Goal: Information Seeking & Learning: Check status

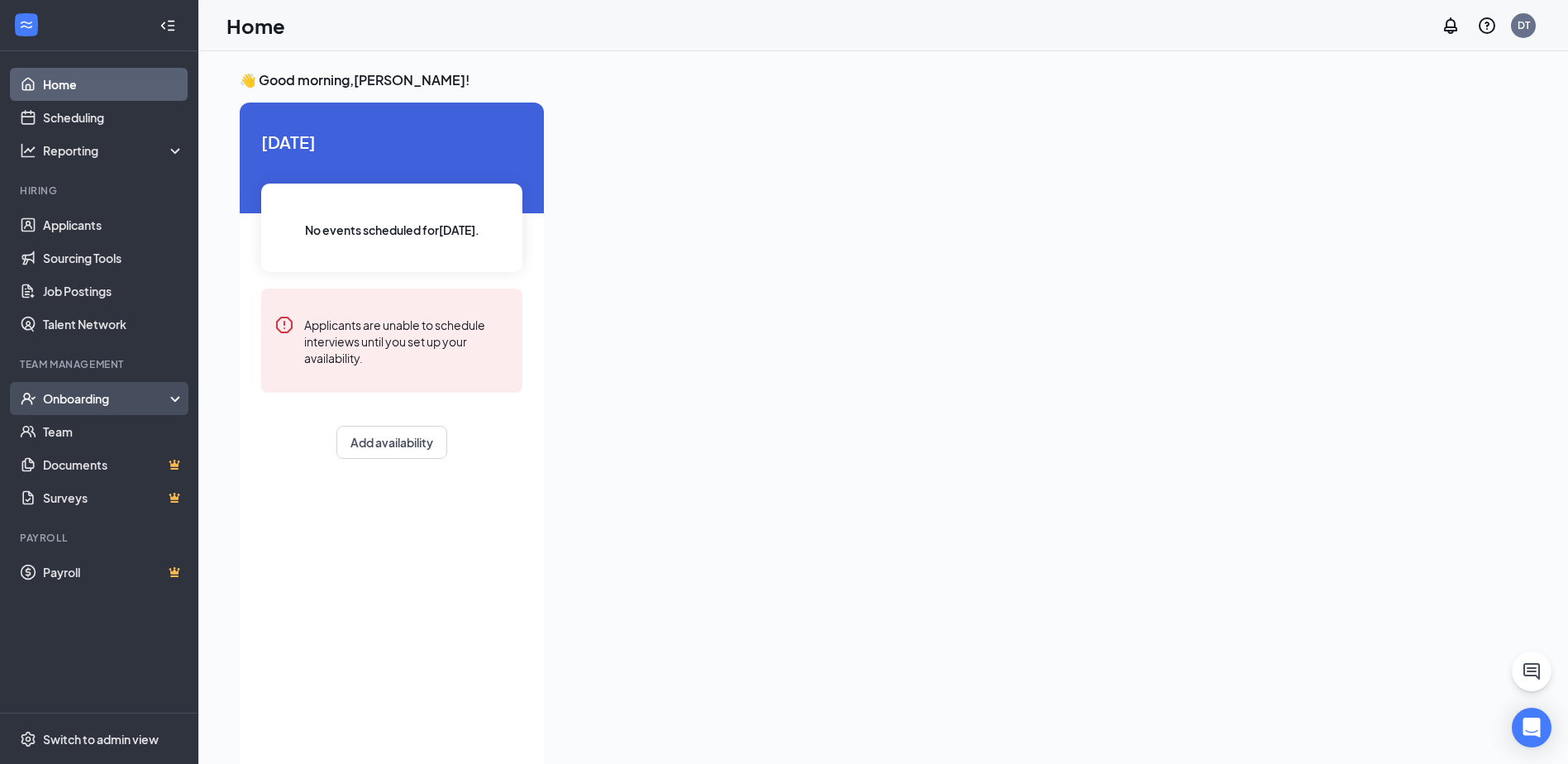
drag, startPoint x: 57, startPoint y: 401, endPoint x: 59, endPoint y: 409, distance: 8.2
click at [57, 401] on div "Onboarding" at bounding box center [107, 399] width 127 height 16
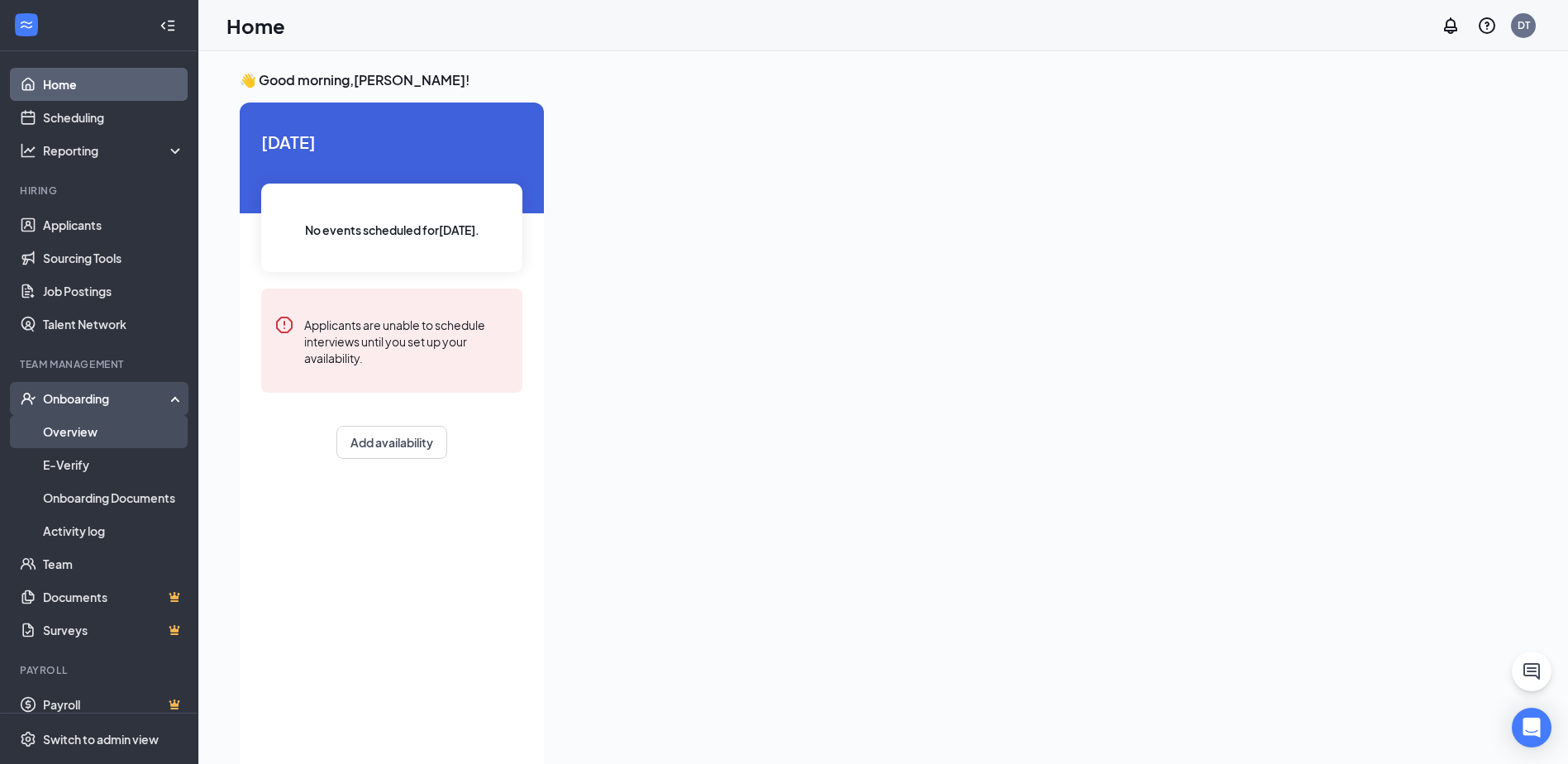
click at [64, 441] on link "Overview" at bounding box center [114, 431] width 141 height 33
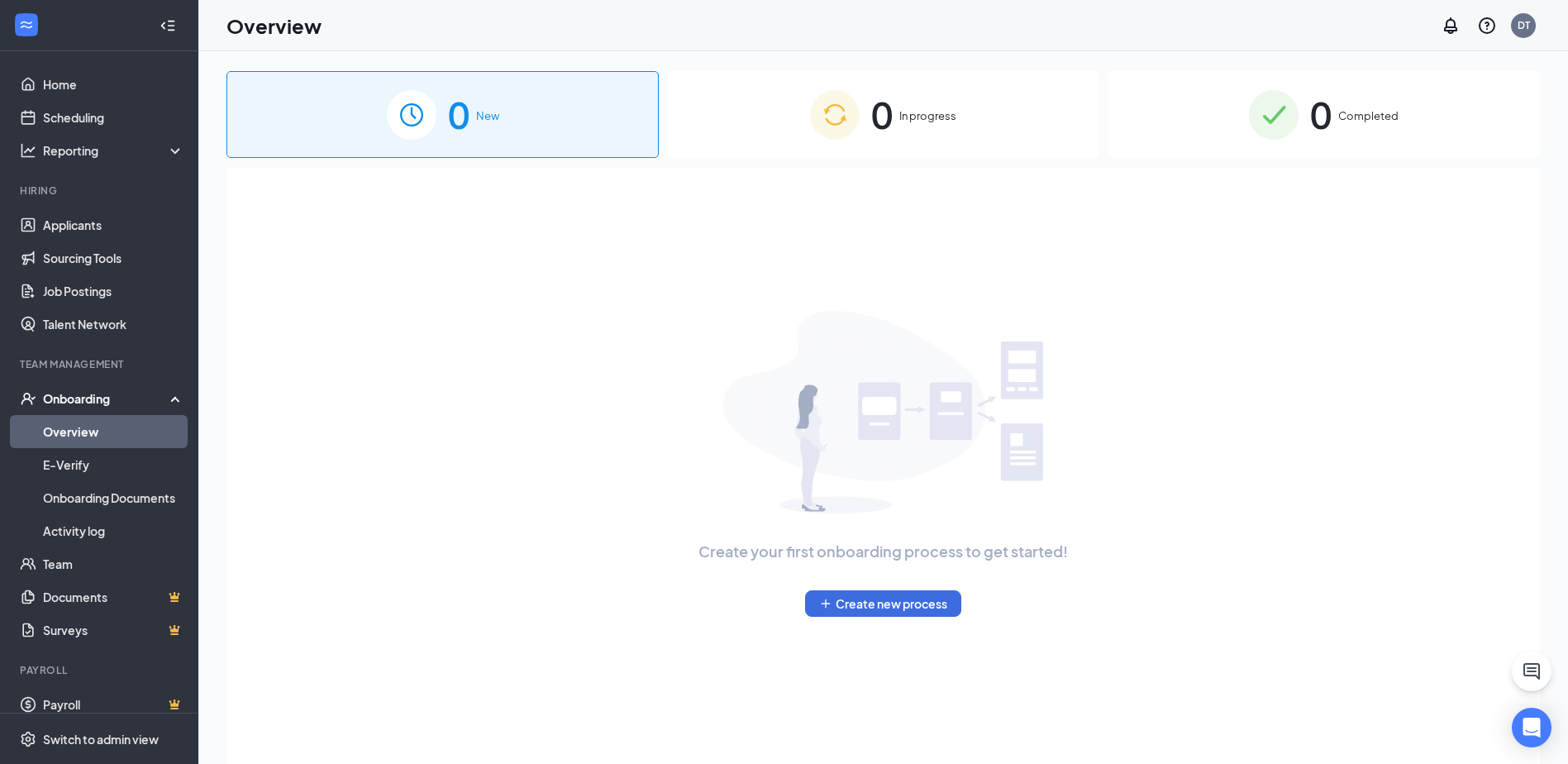
click at [1363, 119] on span "Completed" at bounding box center [1367, 116] width 60 height 16
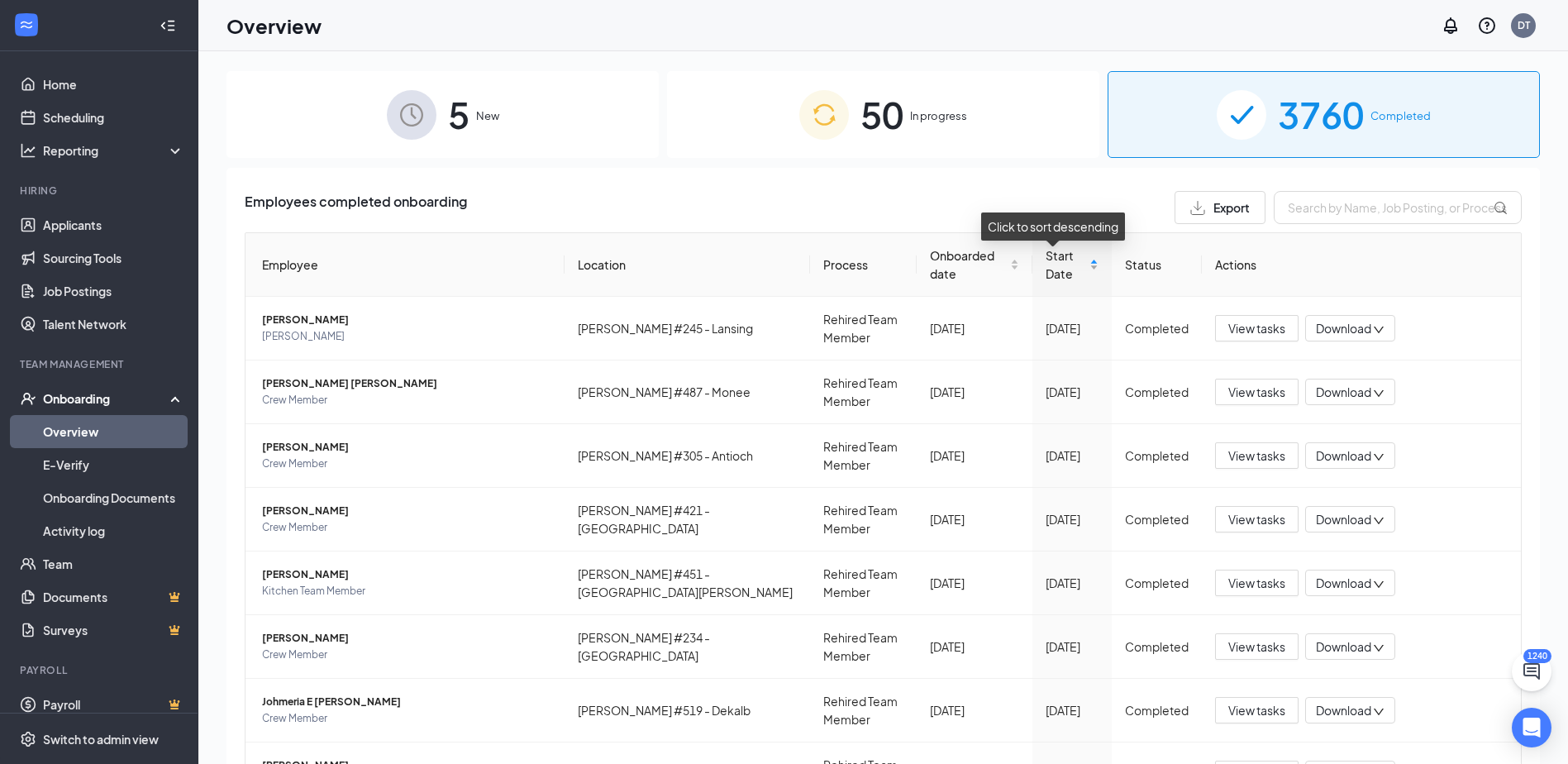
click at [1063, 262] on span "Start Date" at bounding box center [1066, 264] width 40 height 37
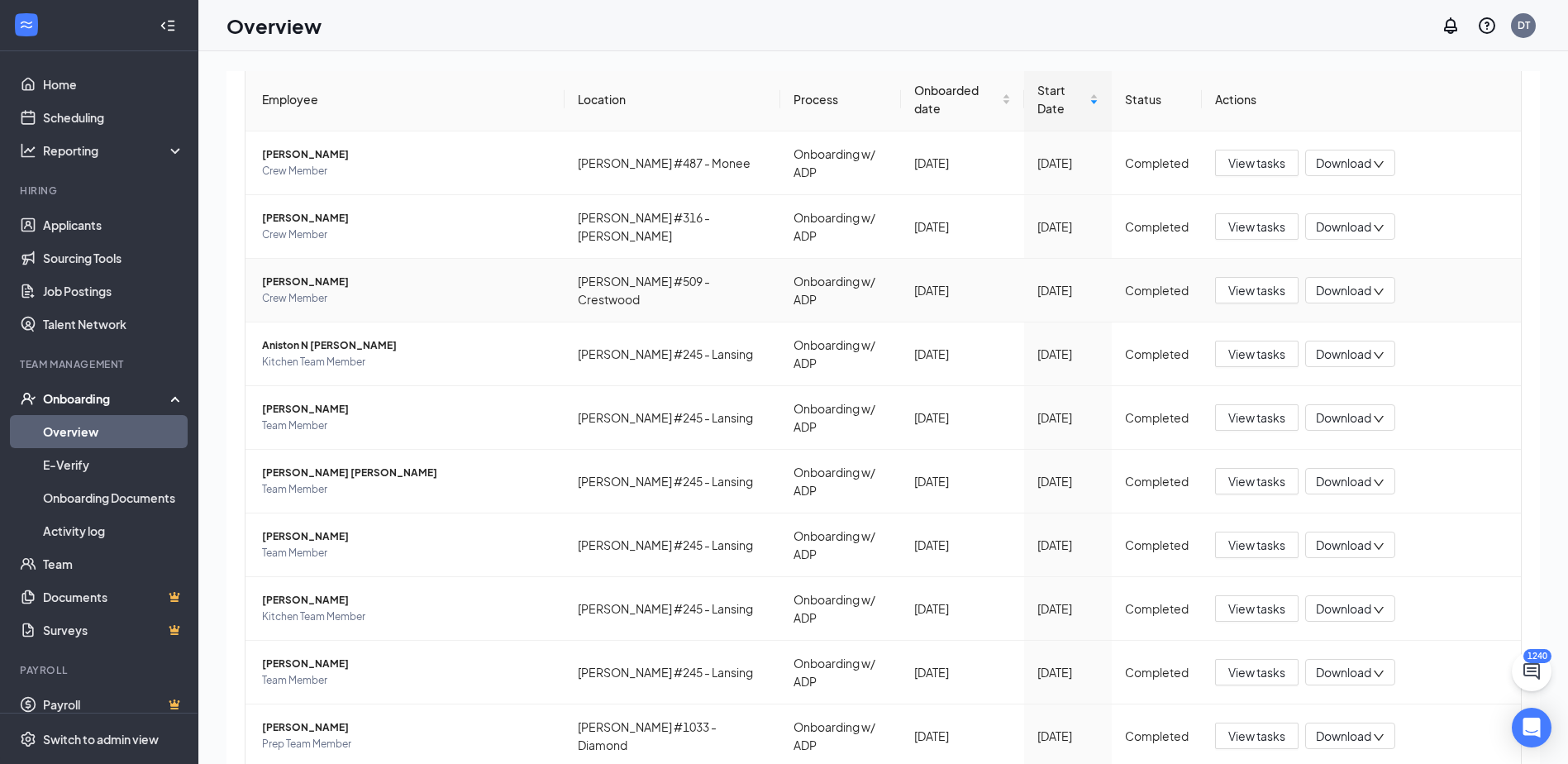
scroll to position [176, 0]
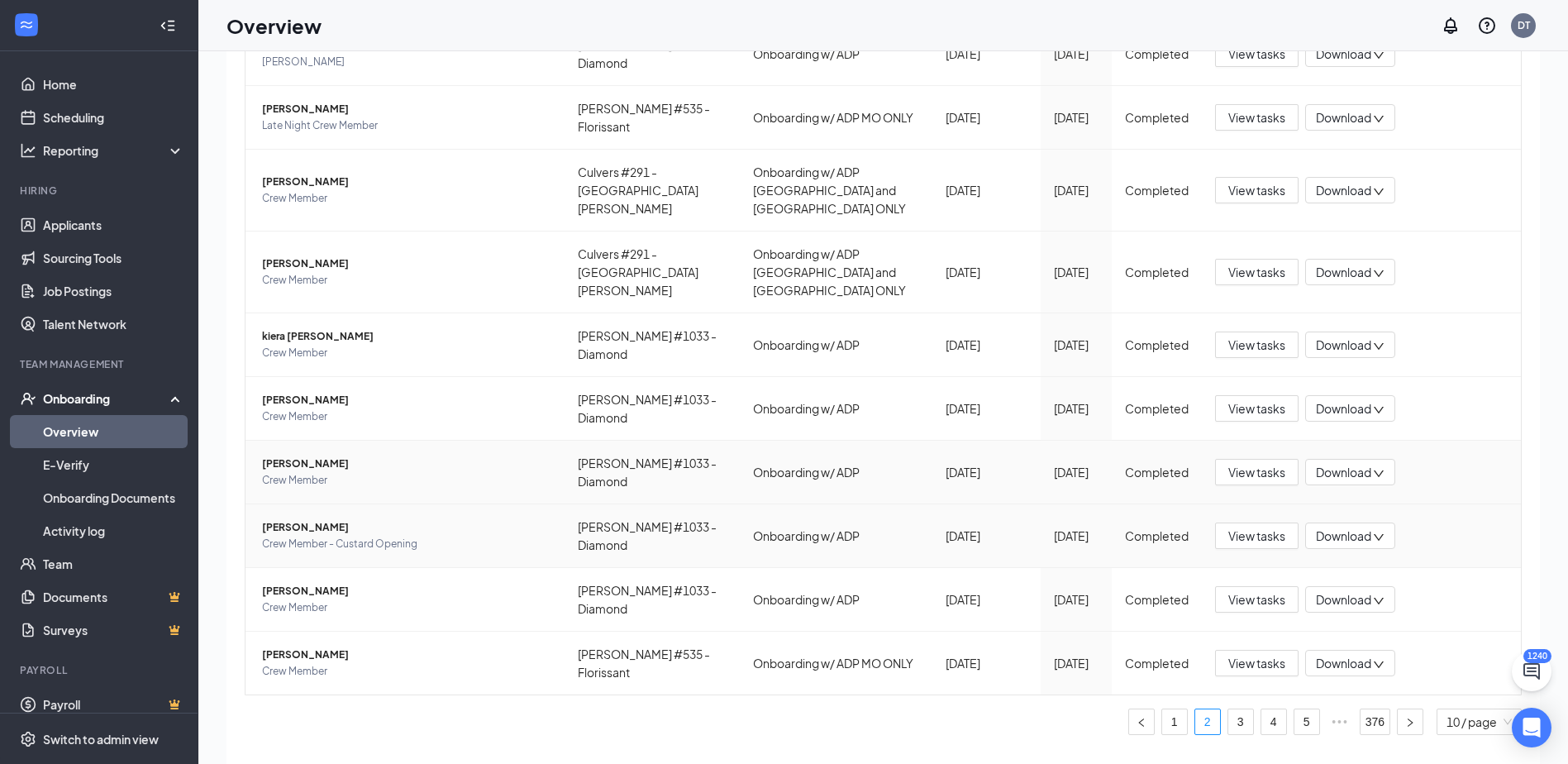
scroll to position [74, 0]
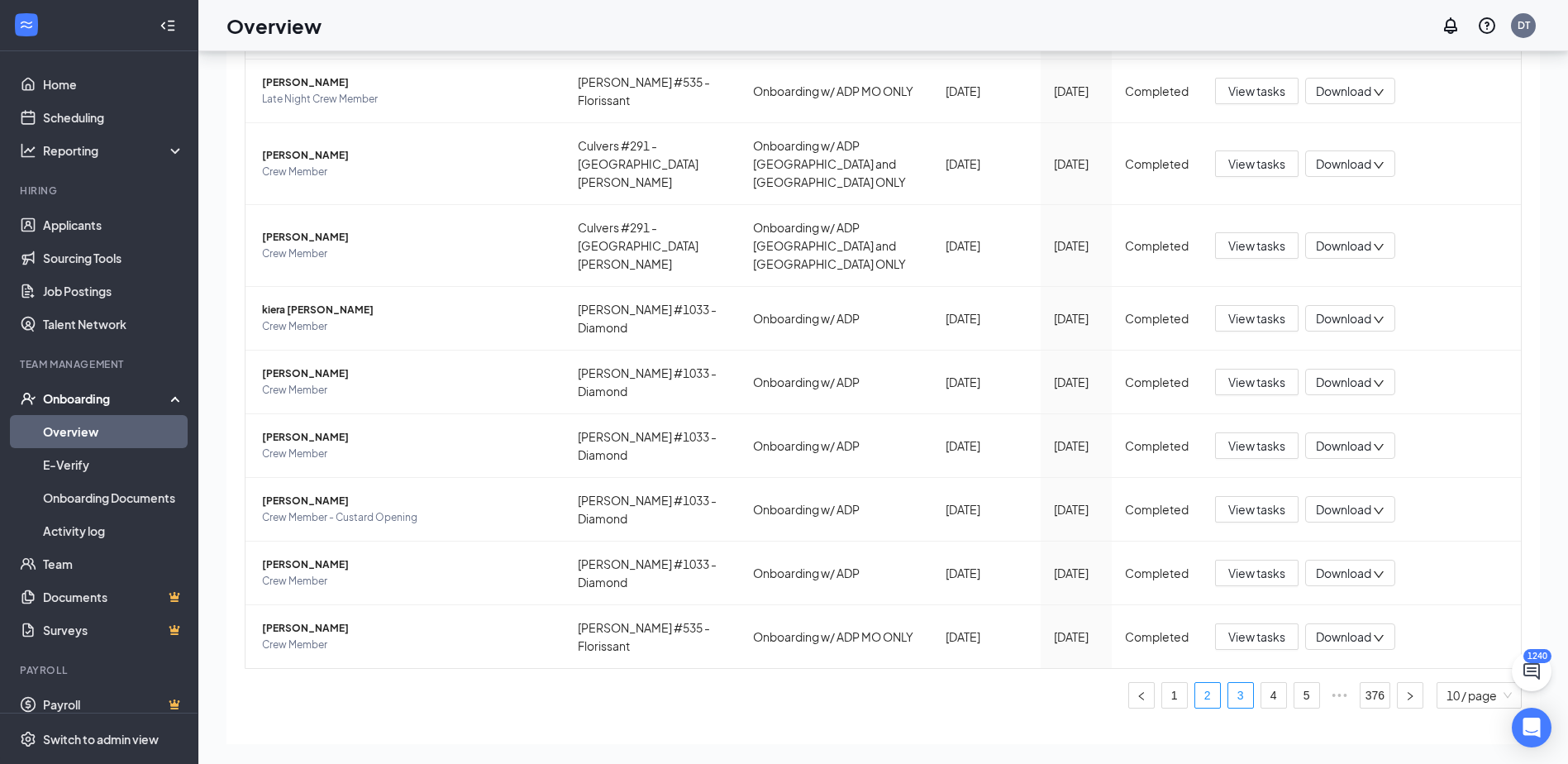
click at [1240, 682] on li "3" at bounding box center [1241, 696] width 27 height 27
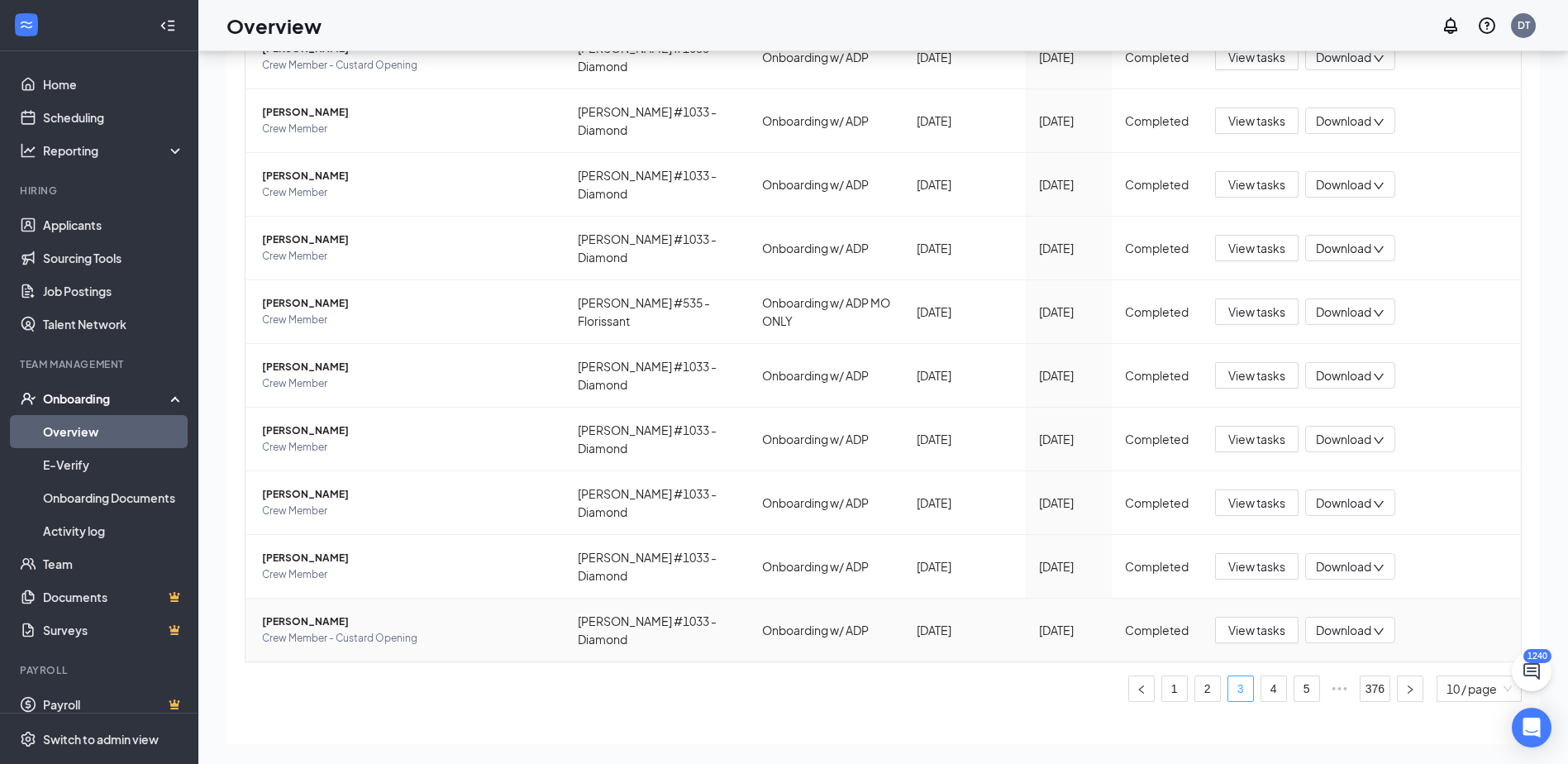
scroll to position [227, 0]
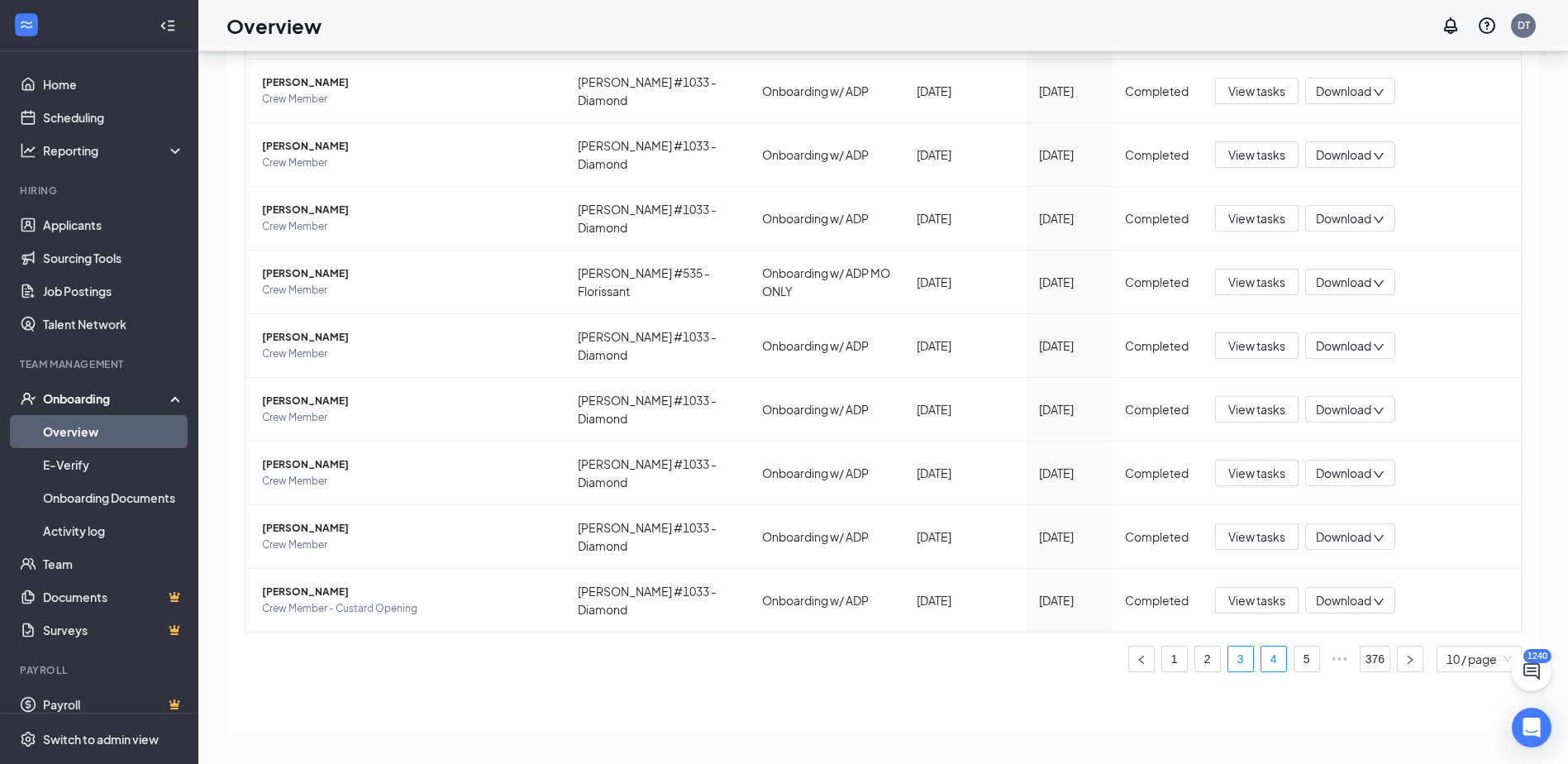
click at [1262, 653] on link "4" at bounding box center [1274, 659] width 25 height 25
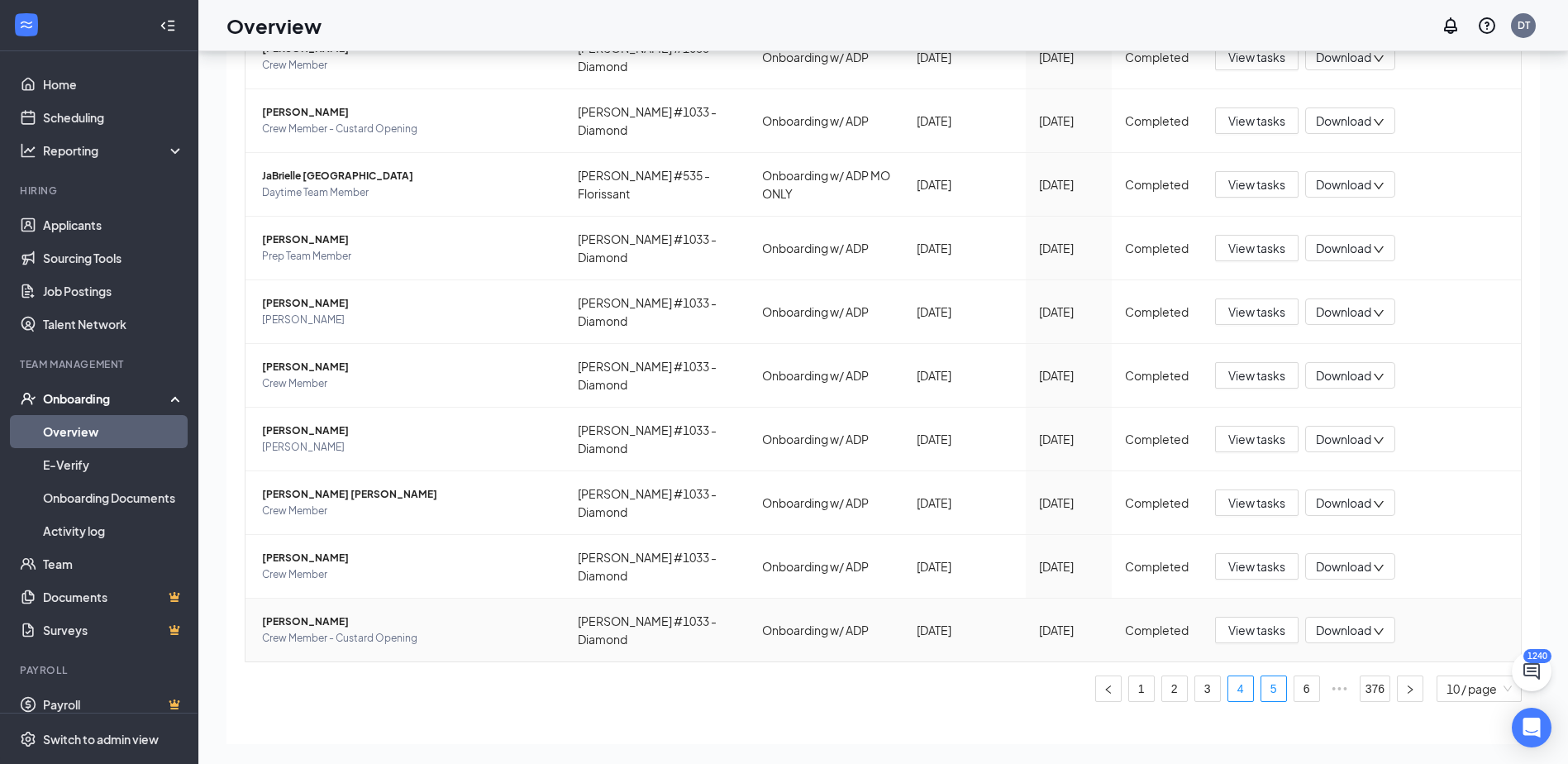
scroll to position [227, 0]
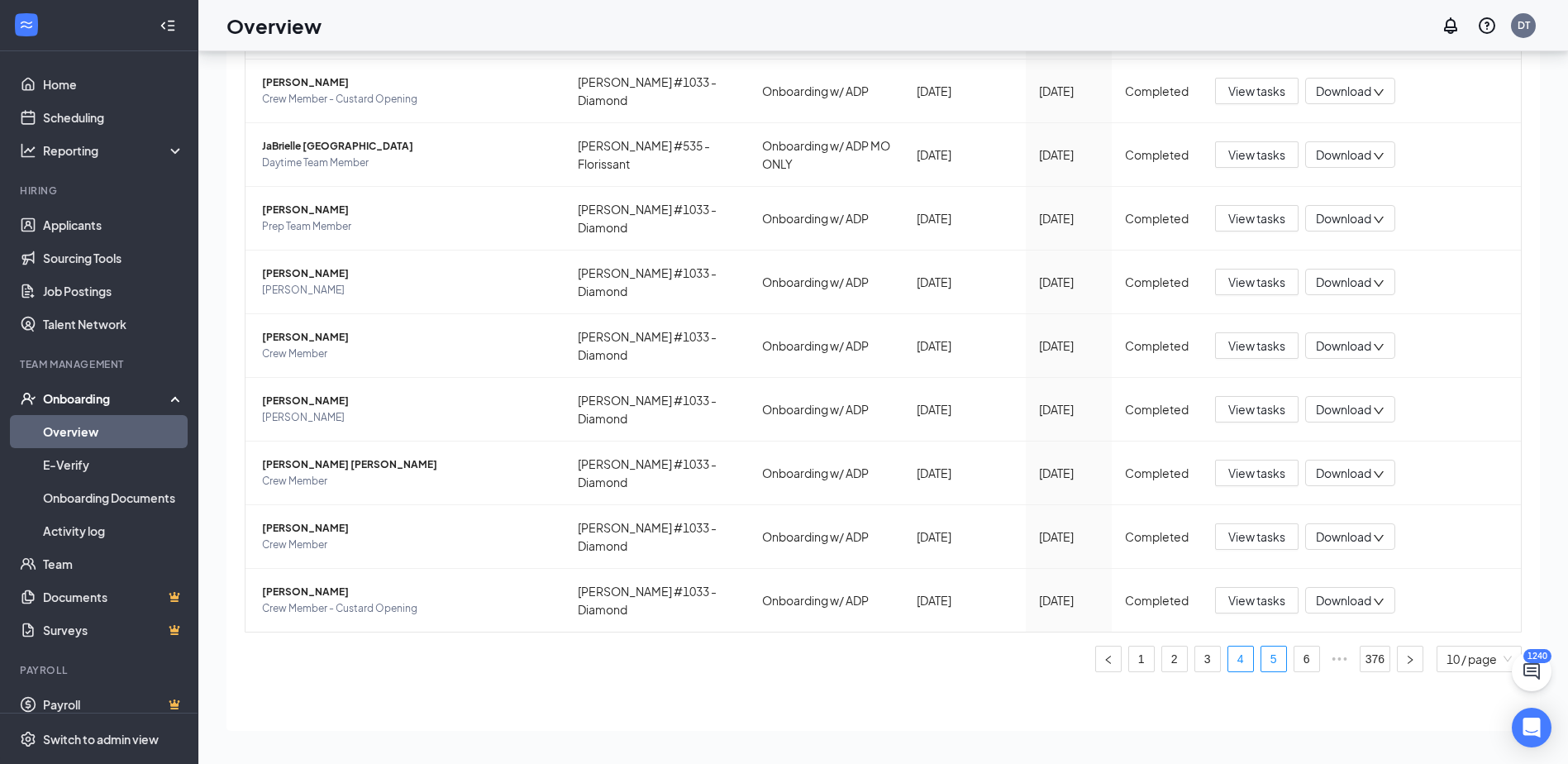
click at [1264, 670] on link "5" at bounding box center [1274, 659] width 25 height 25
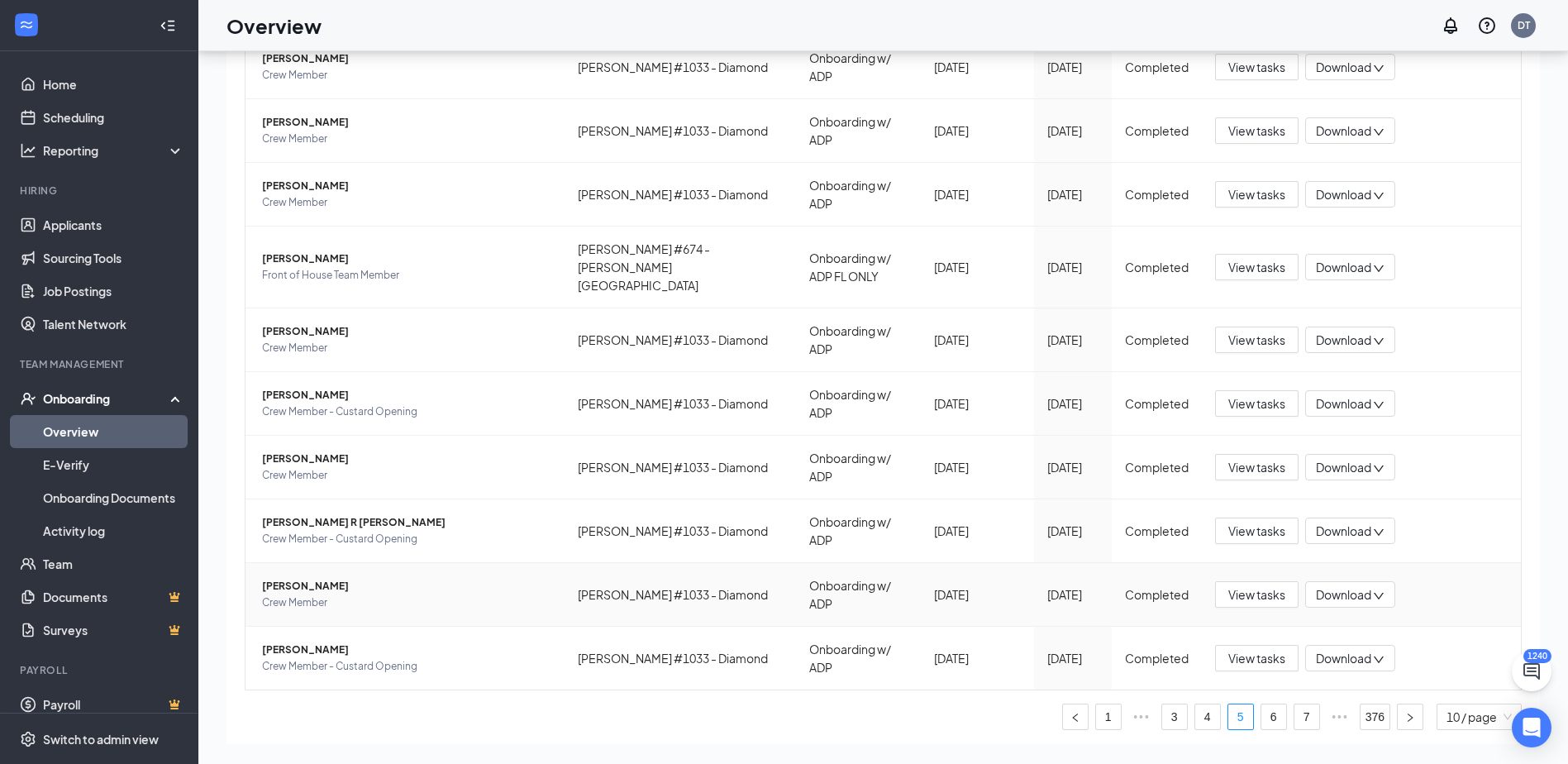
scroll to position [227, 0]
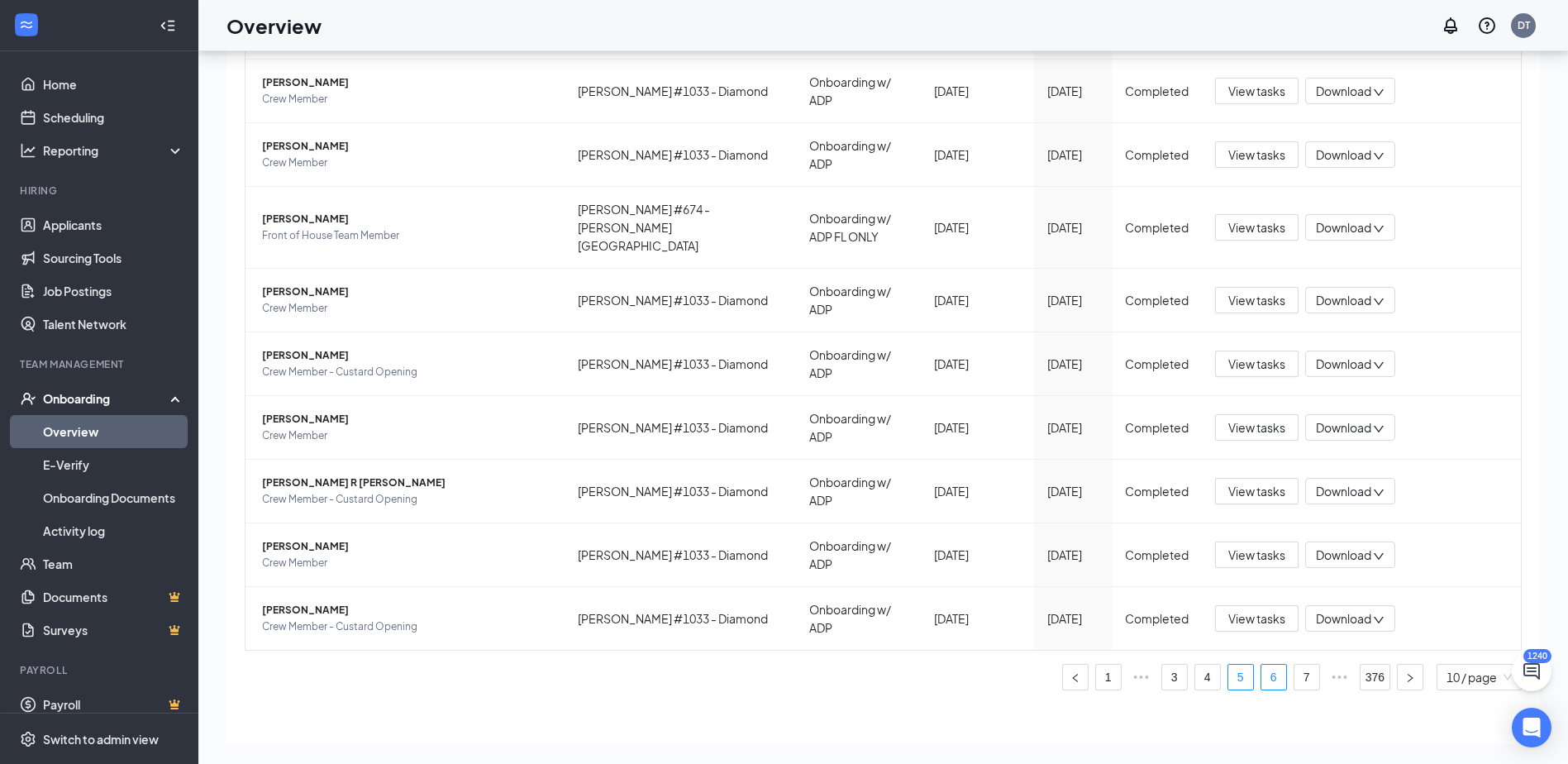
click at [1262, 665] on link "6" at bounding box center [1274, 677] width 25 height 25
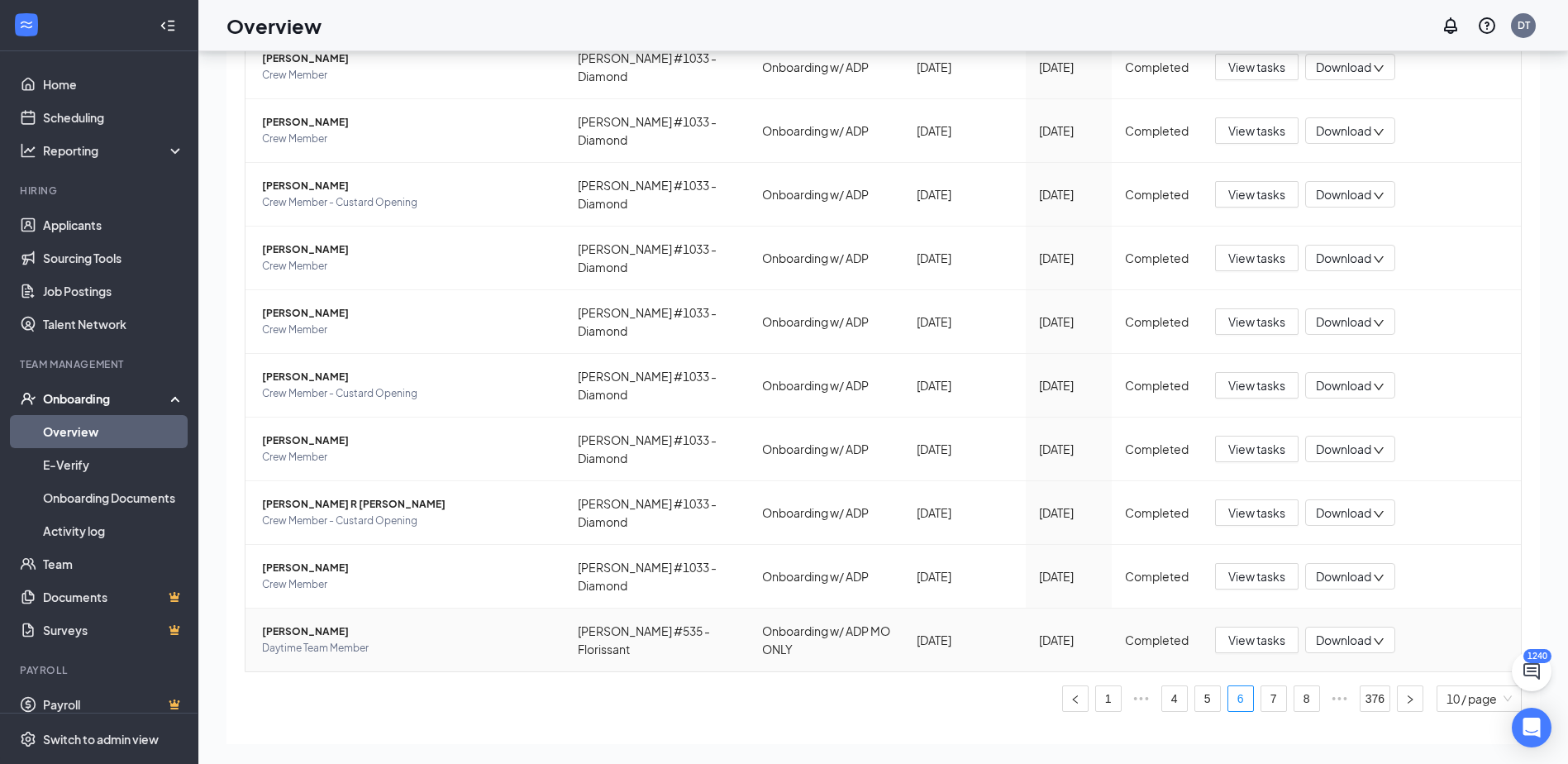
scroll to position [227, 0]
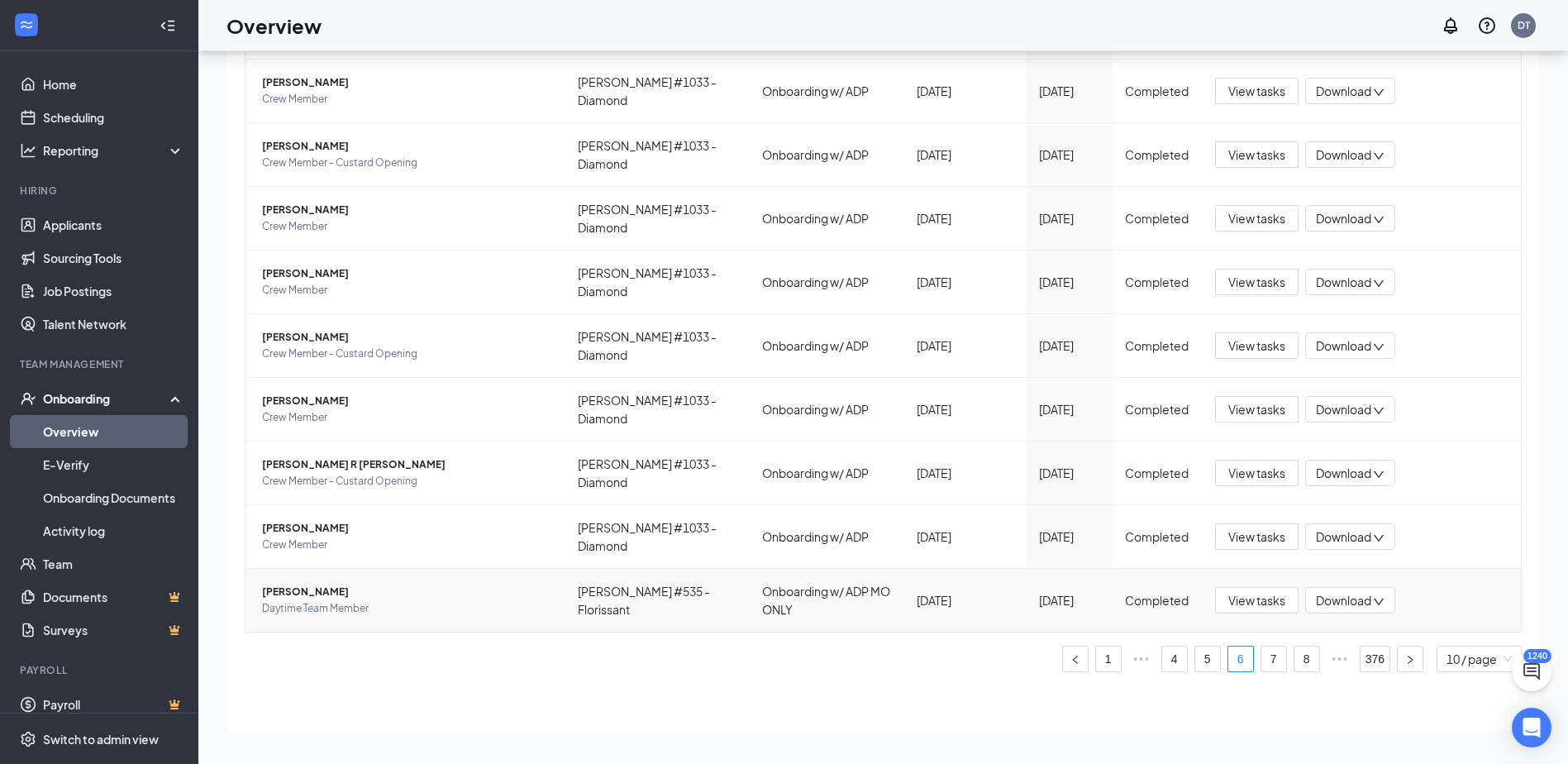
click at [308, 597] on span "[PERSON_NAME]" at bounding box center [407, 592] width 289 height 16
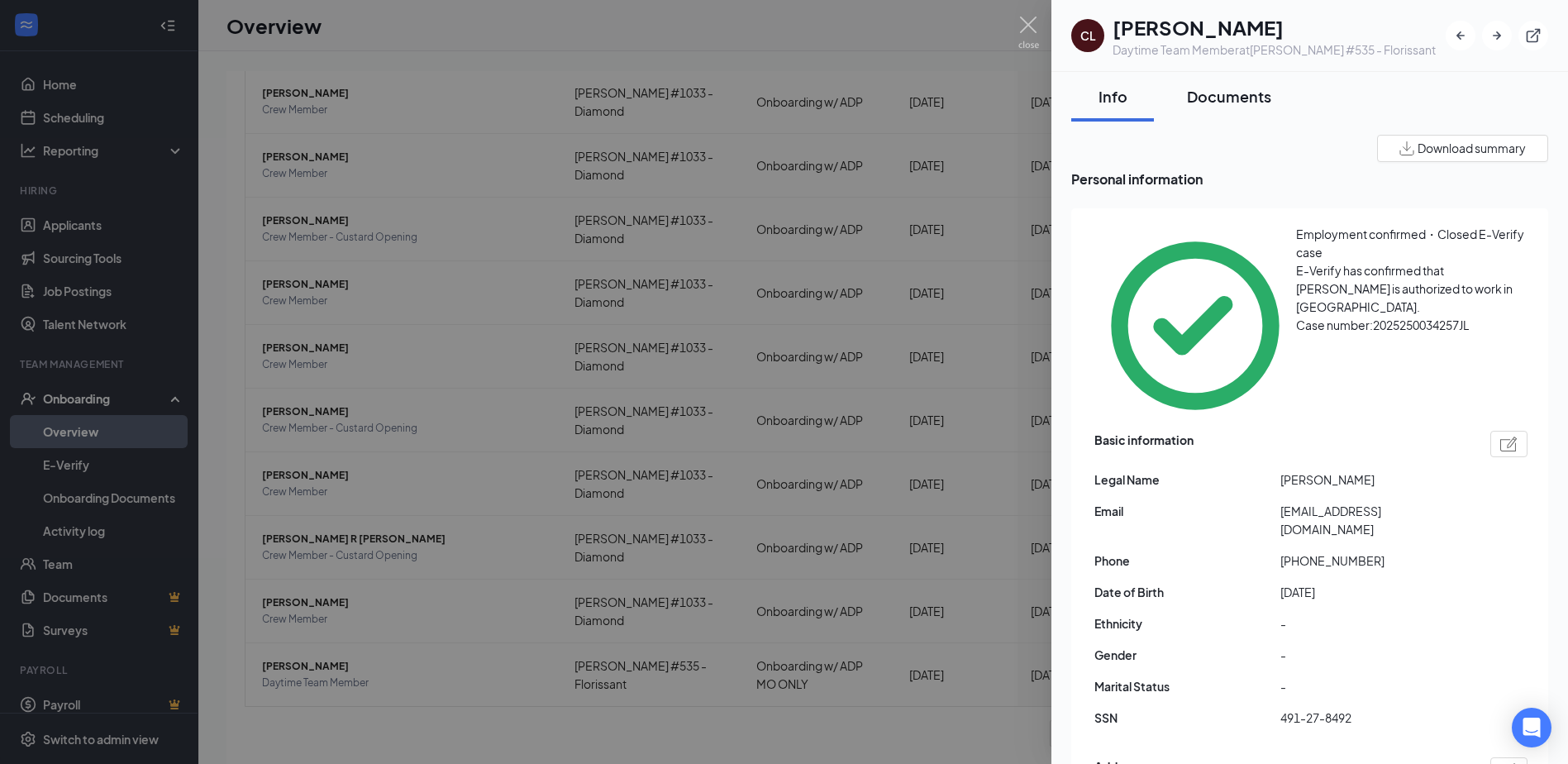
click at [1255, 103] on div "Documents" at bounding box center [1230, 96] width 84 height 21
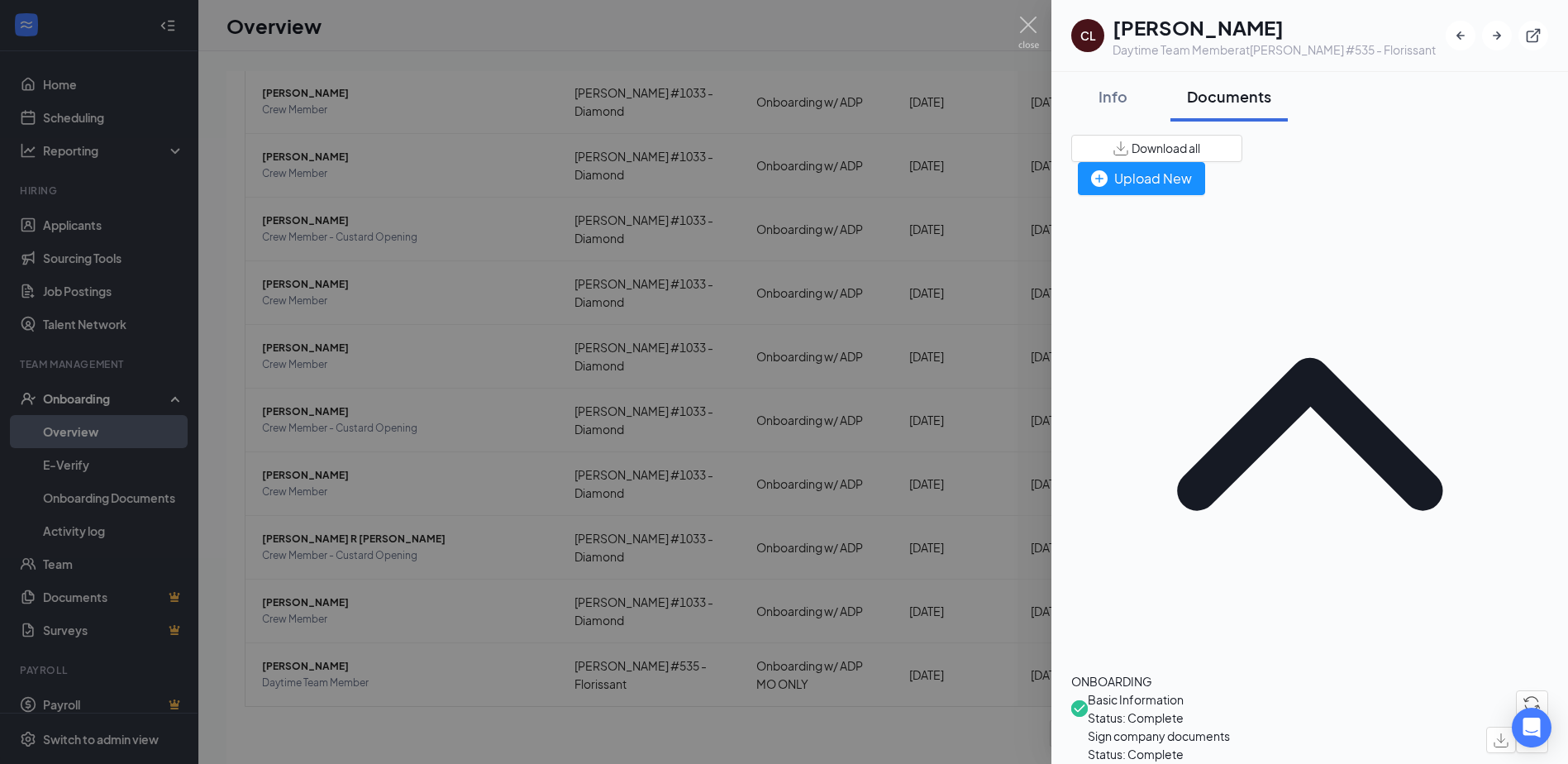
click at [1028, 33] on img at bounding box center [1028, 32] width 21 height 32
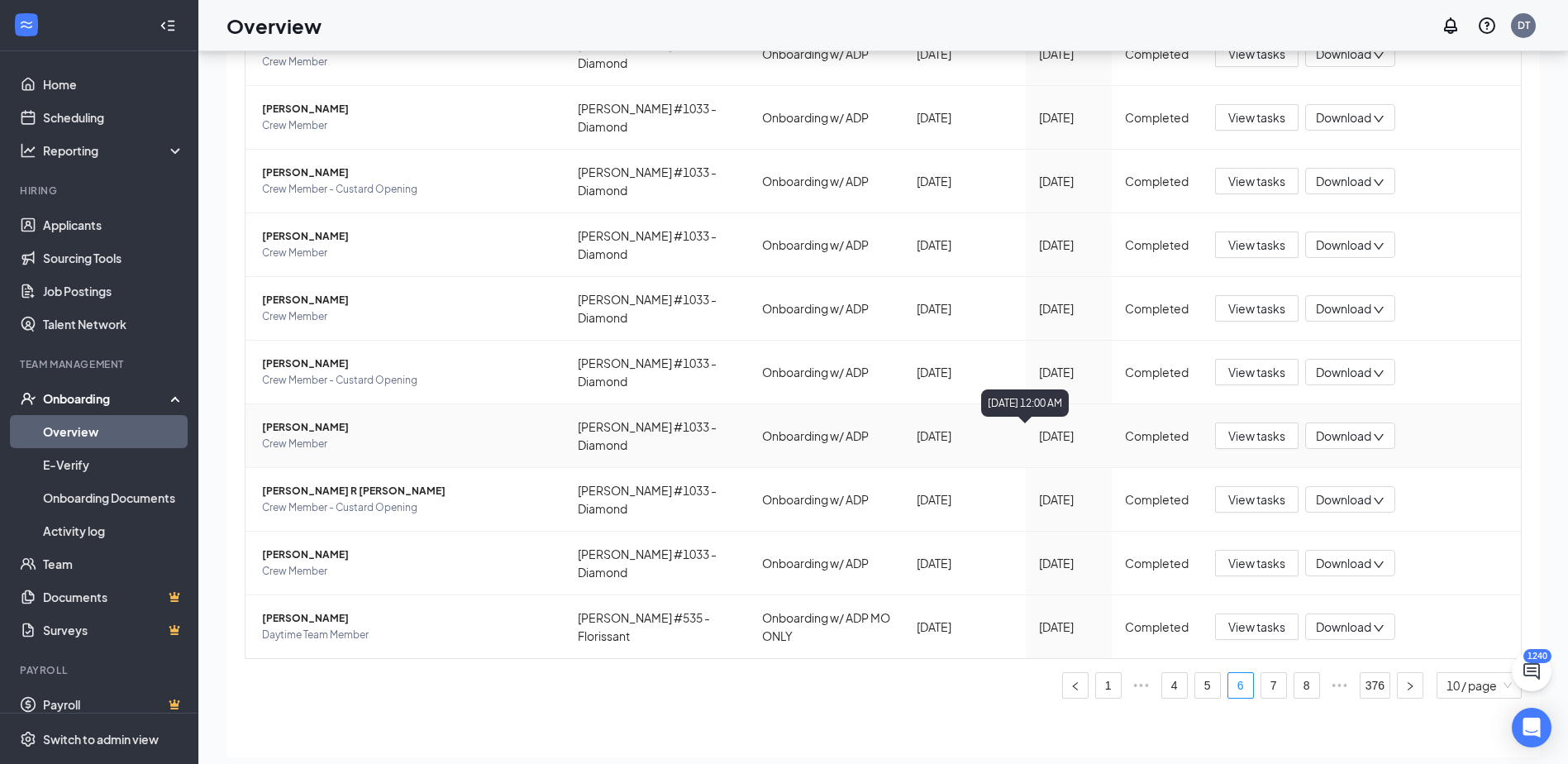
scroll to position [74, 0]
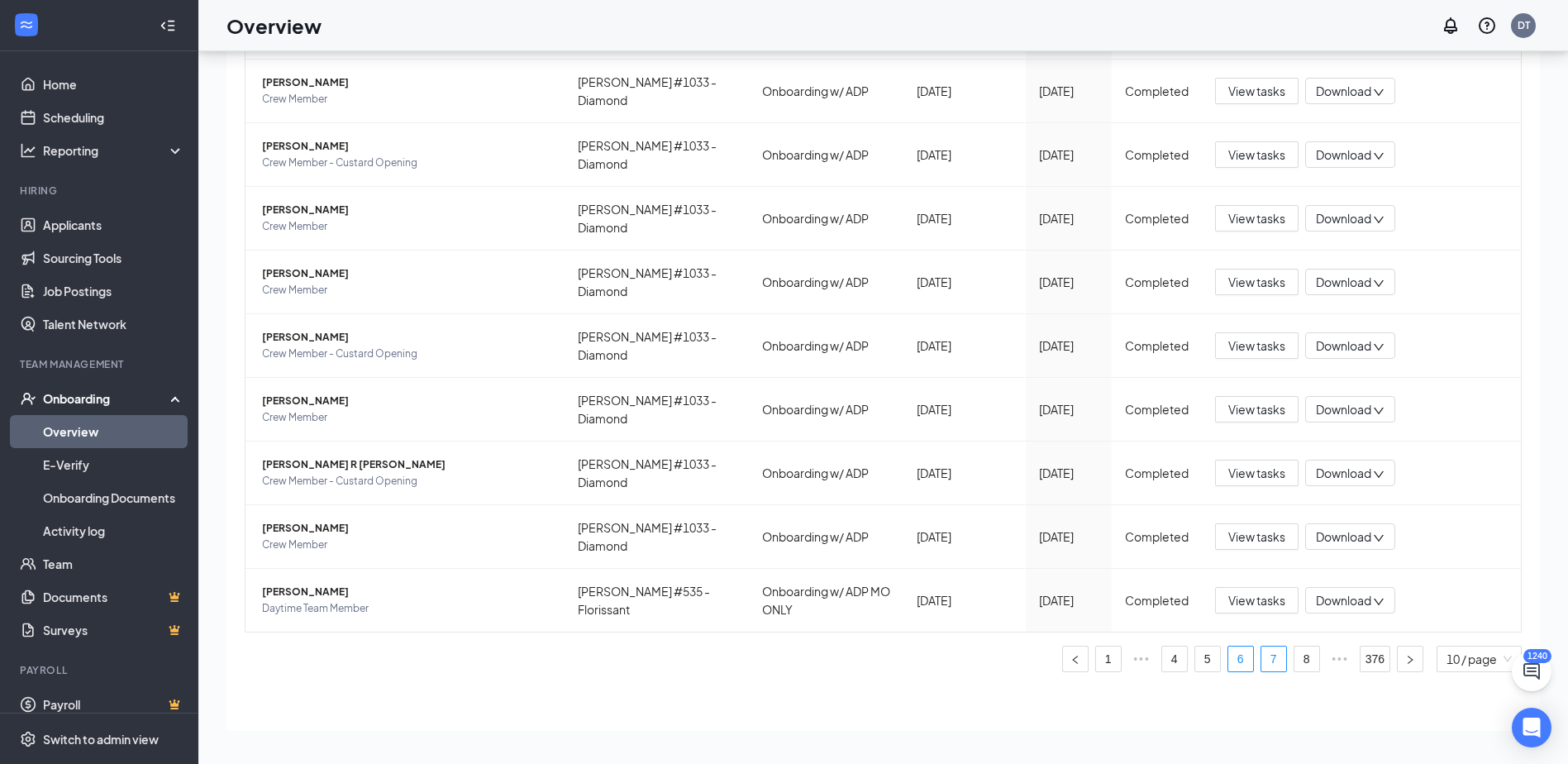
click at [1262, 663] on link "7" at bounding box center [1274, 659] width 25 height 25
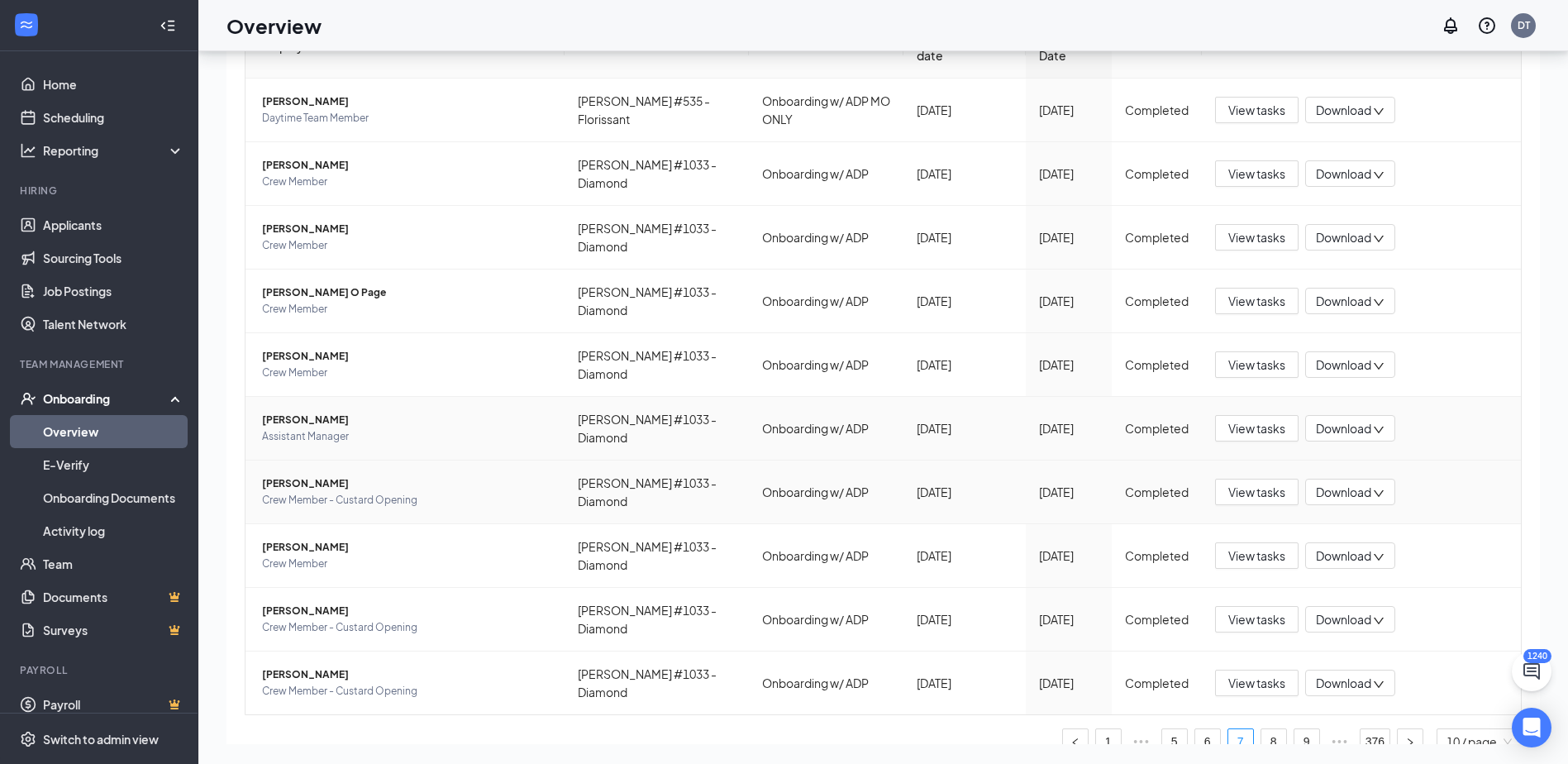
scroll to position [227, 0]
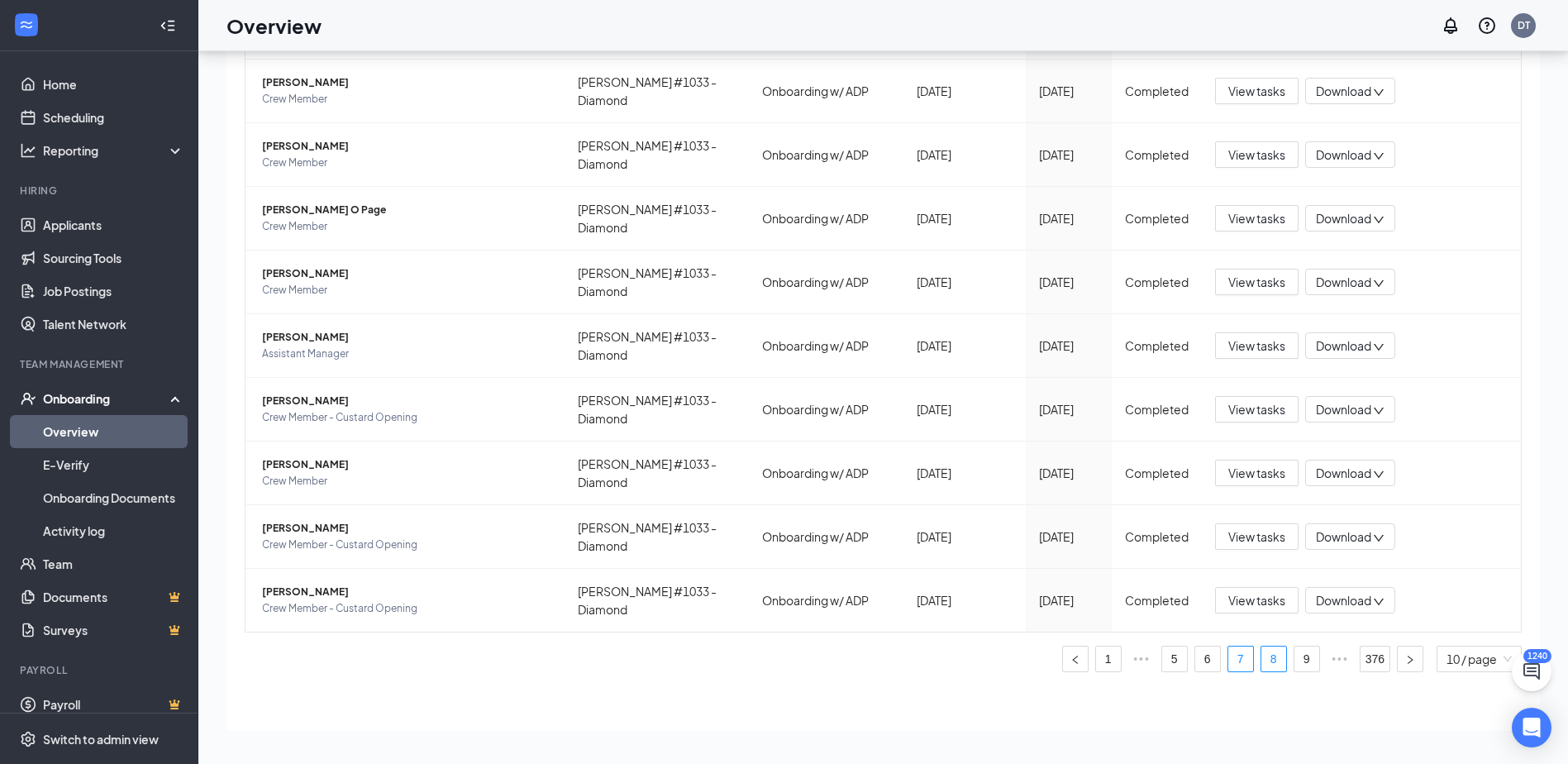
click at [1262, 650] on link "8" at bounding box center [1274, 659] width 25 height 25
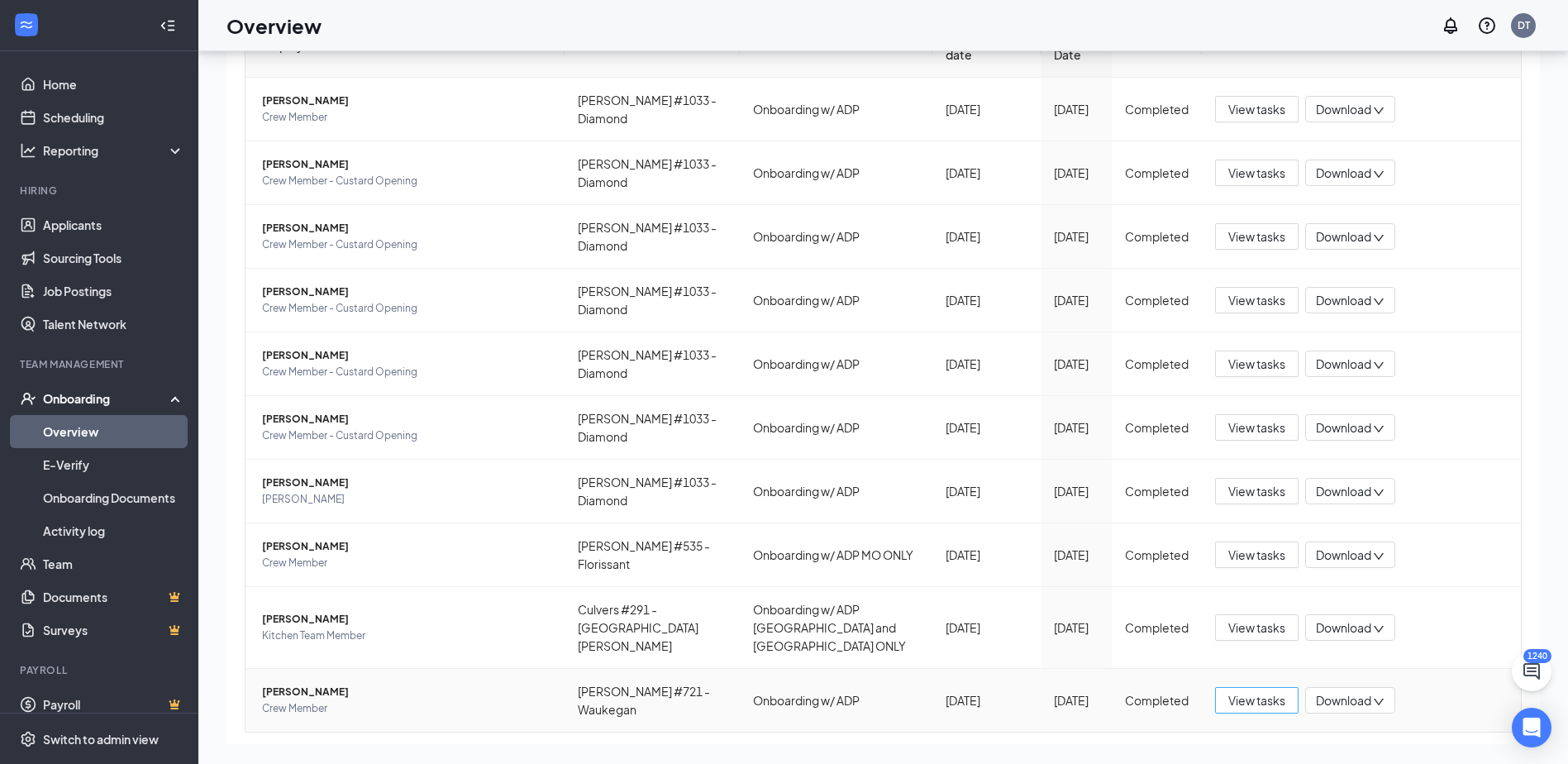
scroll to position [144, 0]
click at [285, 551] on span "[PERSON_NAME]" at bounding box center [407, 547] width 289 height 16
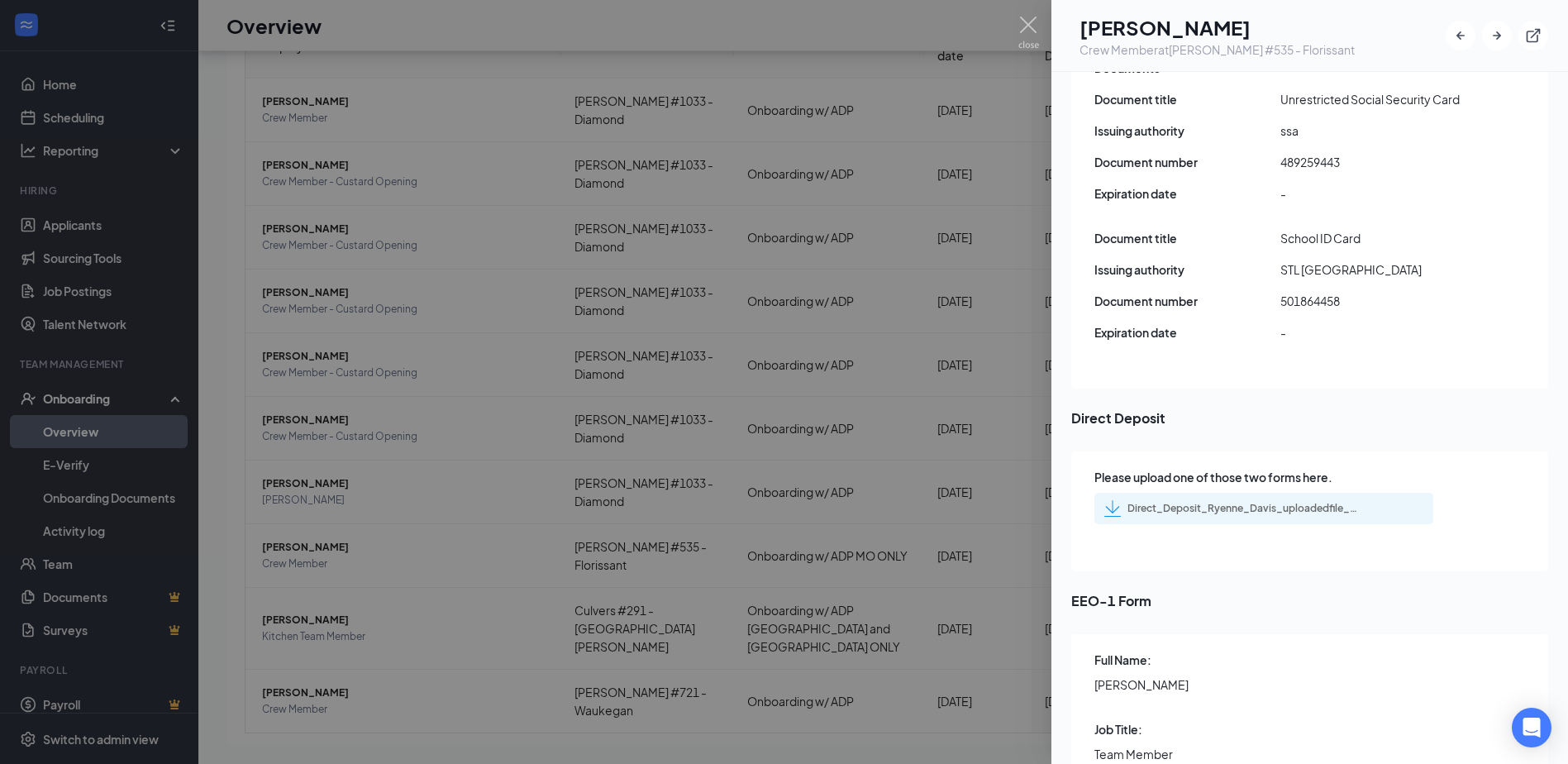
scroll to position [2315, 0]
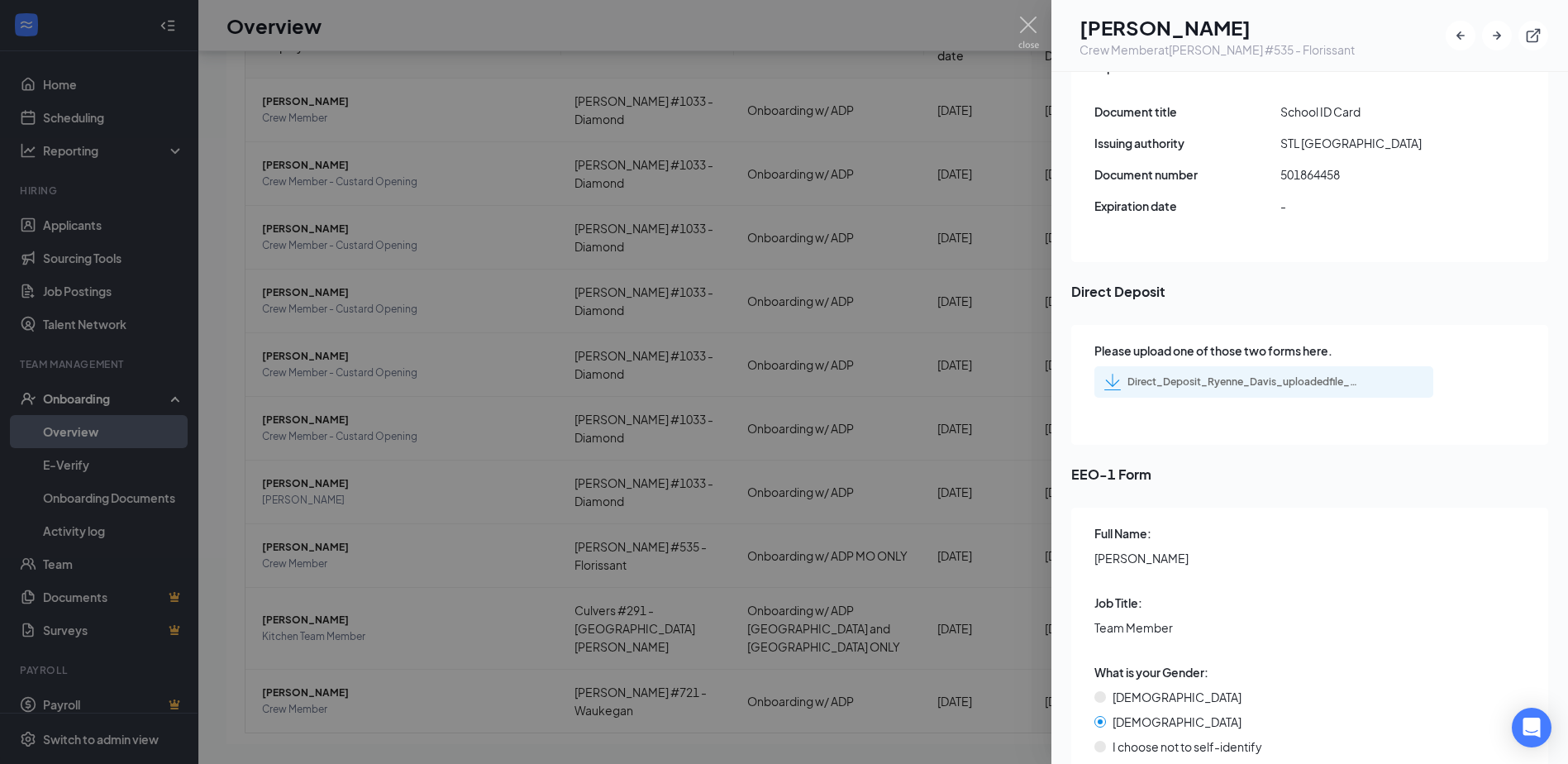
click at [1189, 375] on div "Direct_Deposit_Ryenne_Davis_uploadedfile_20250908.pdf.pdf" at bounding box center [1243, 382] width 231 height 13
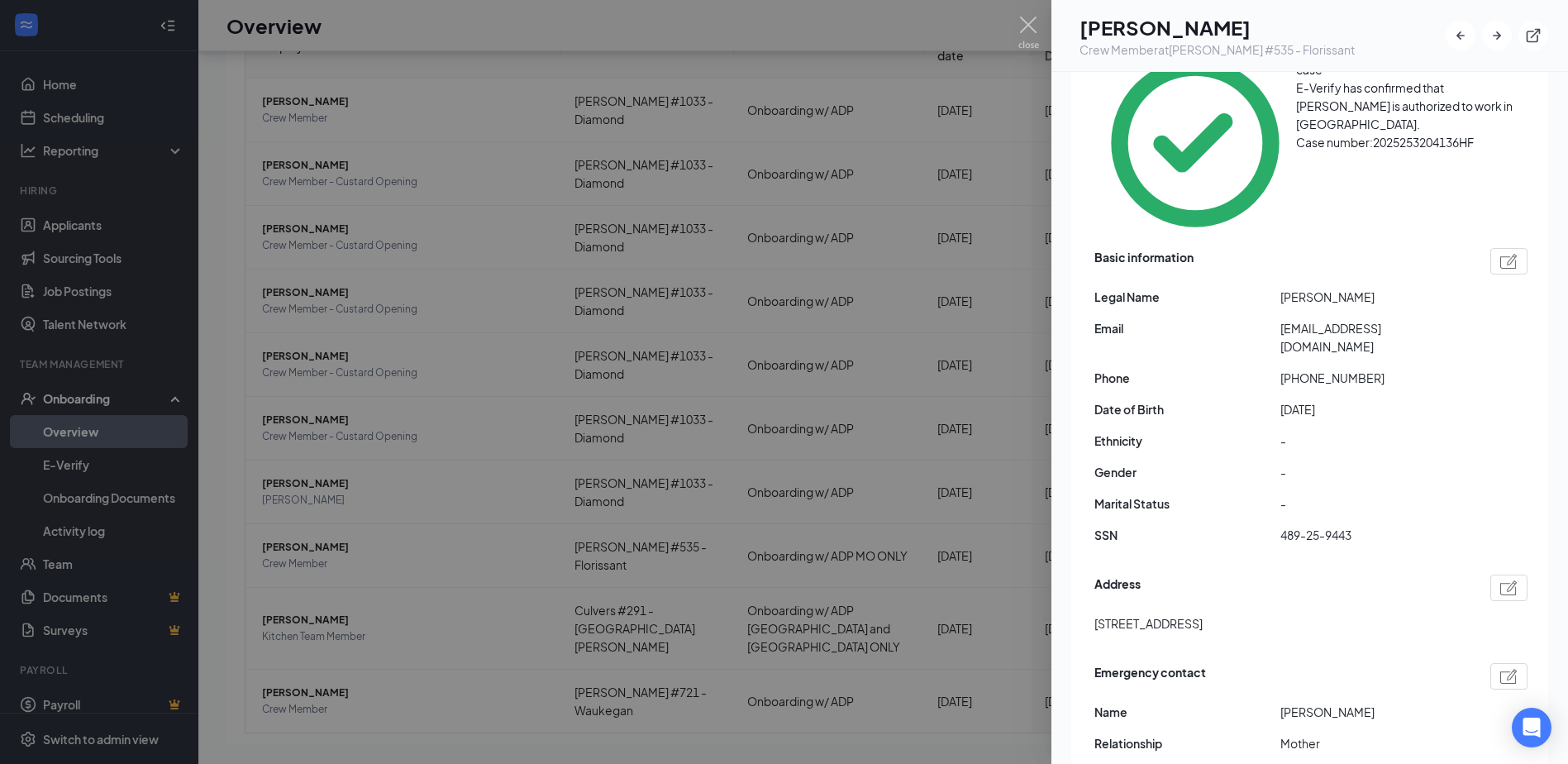
scroll to position [0, 0]
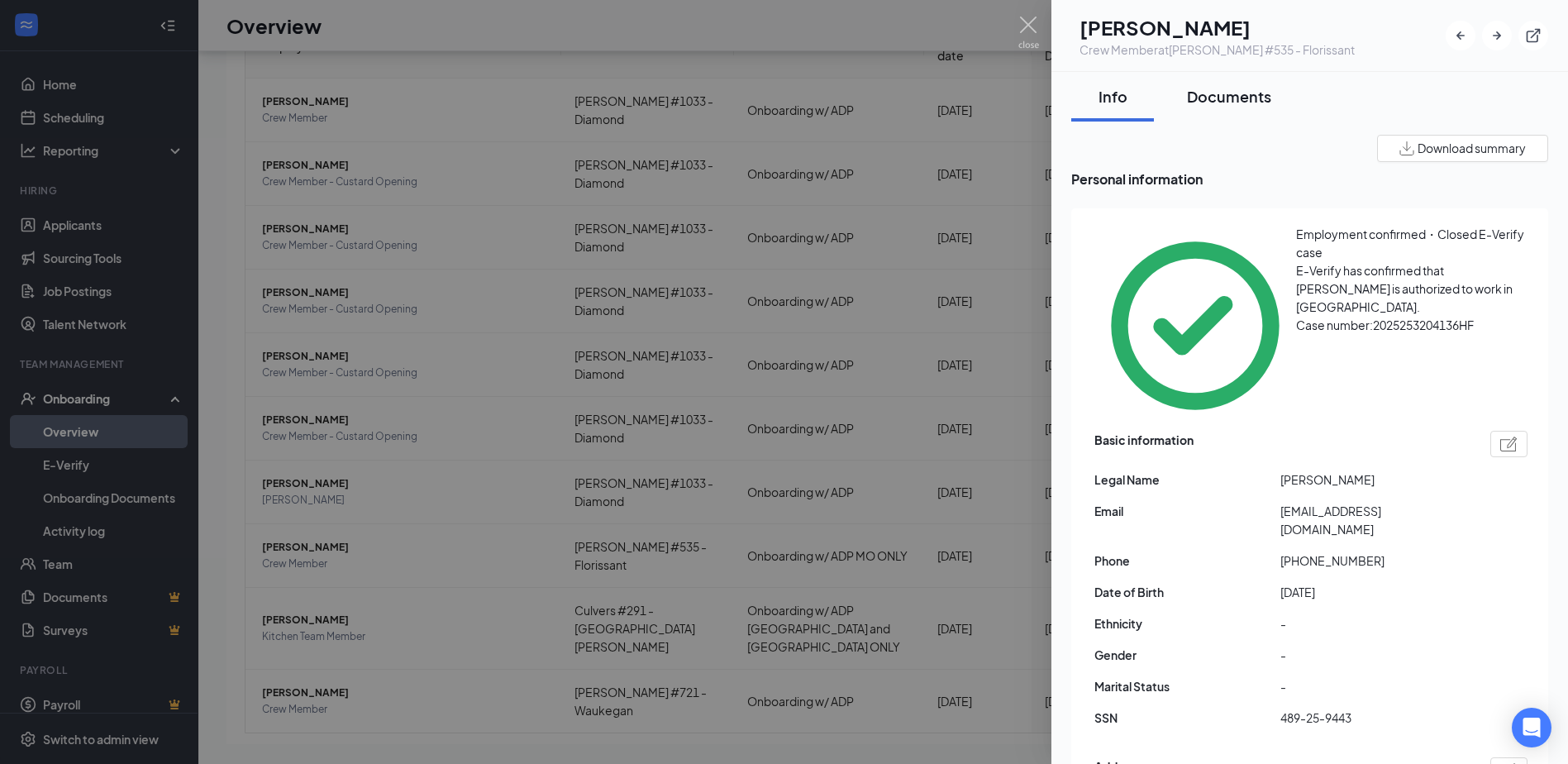
click at [1240, 112] on button "Documents" at bounding box center [1229, 96] width 117 height 49
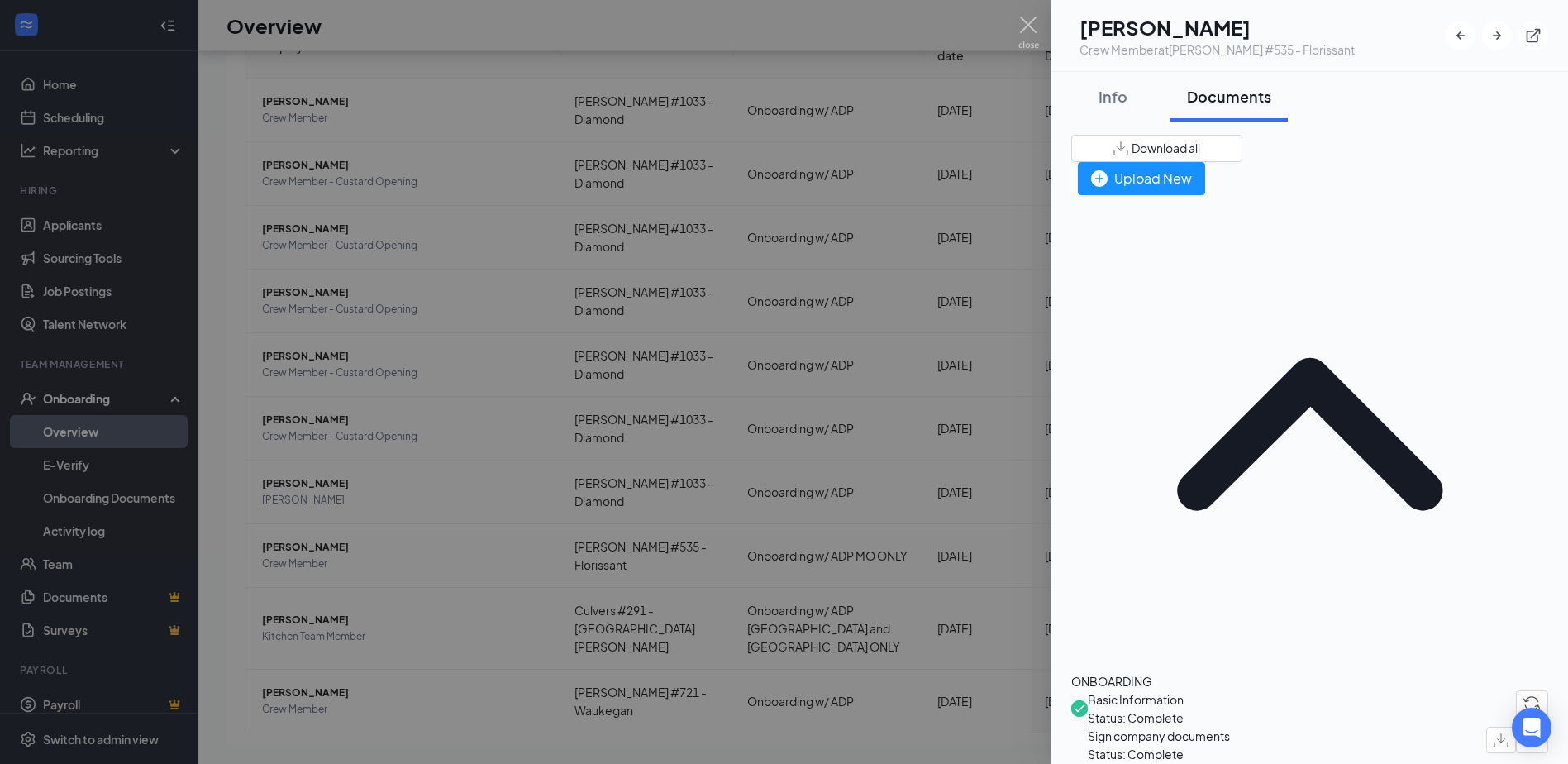
drag, startPoint x: 1031, startPoint y: 17, endPoint x: 1015, endPoint y: 102, distance: 86.5
click at [1031, 18] on img at bounding box center [1028, 32] width 21 height 32
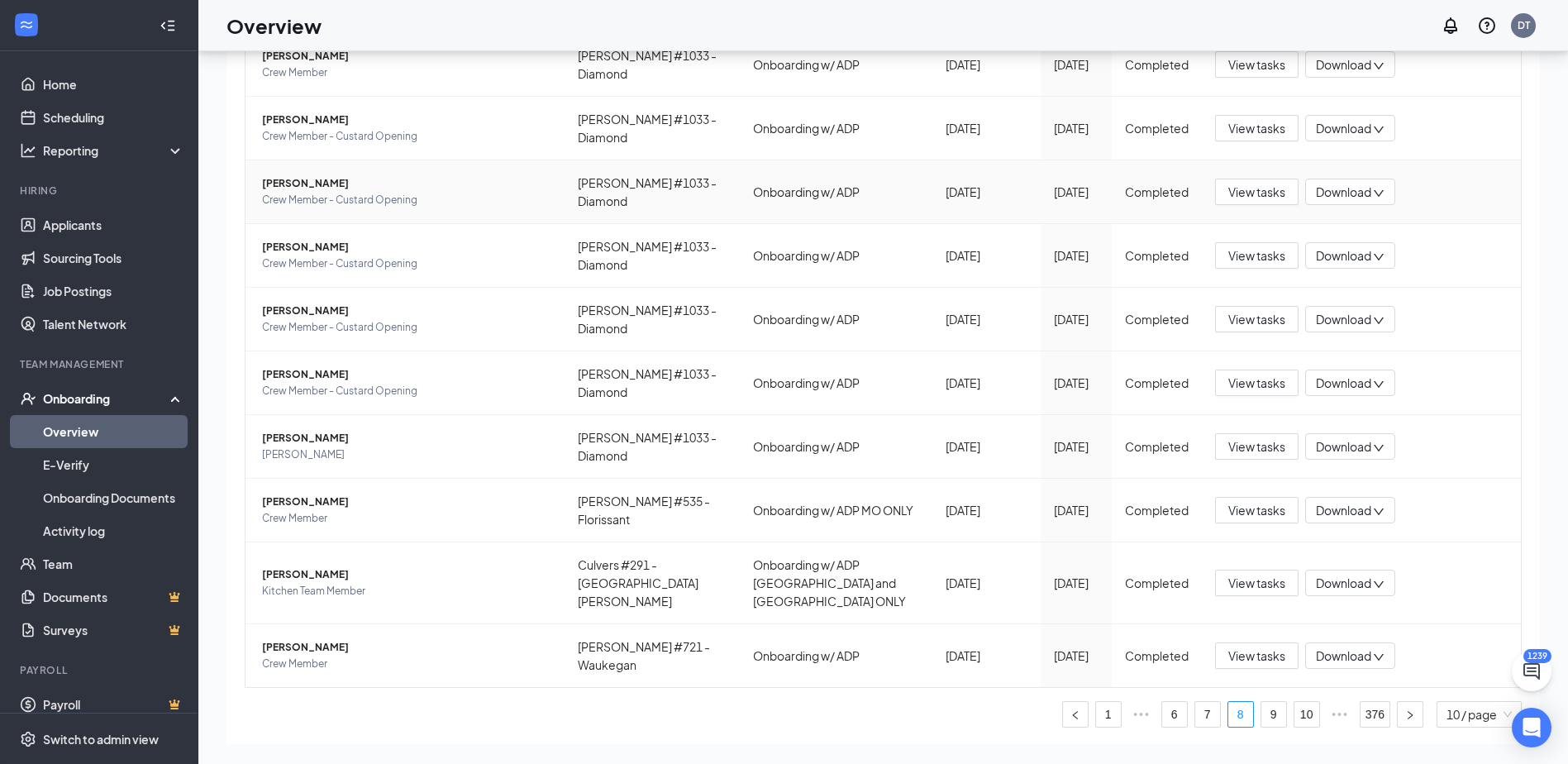
scroll to position [227, 0]
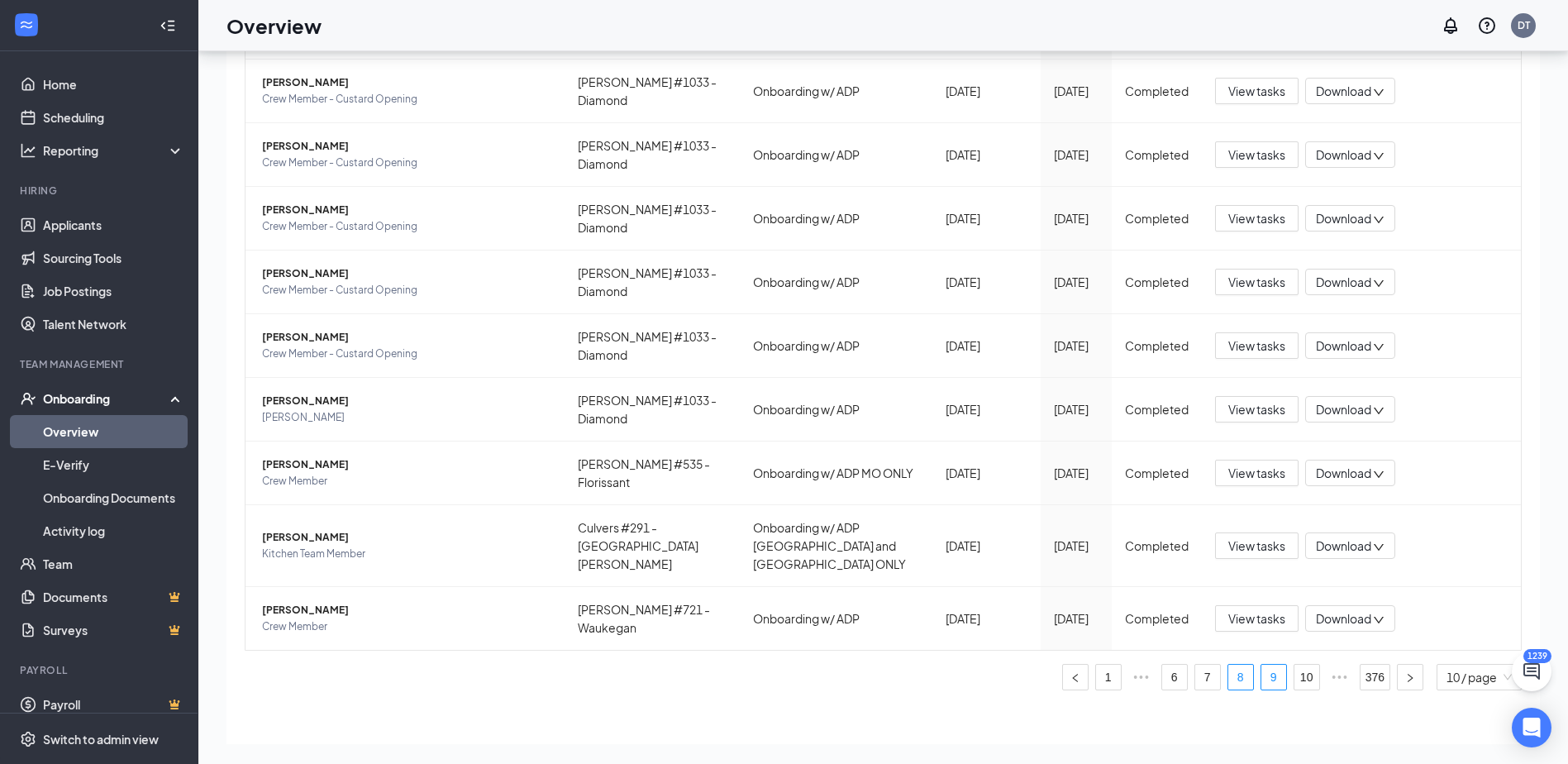
click at [1262, 665] on link "9" at bounding box center [1274, 677] width 25 height 25
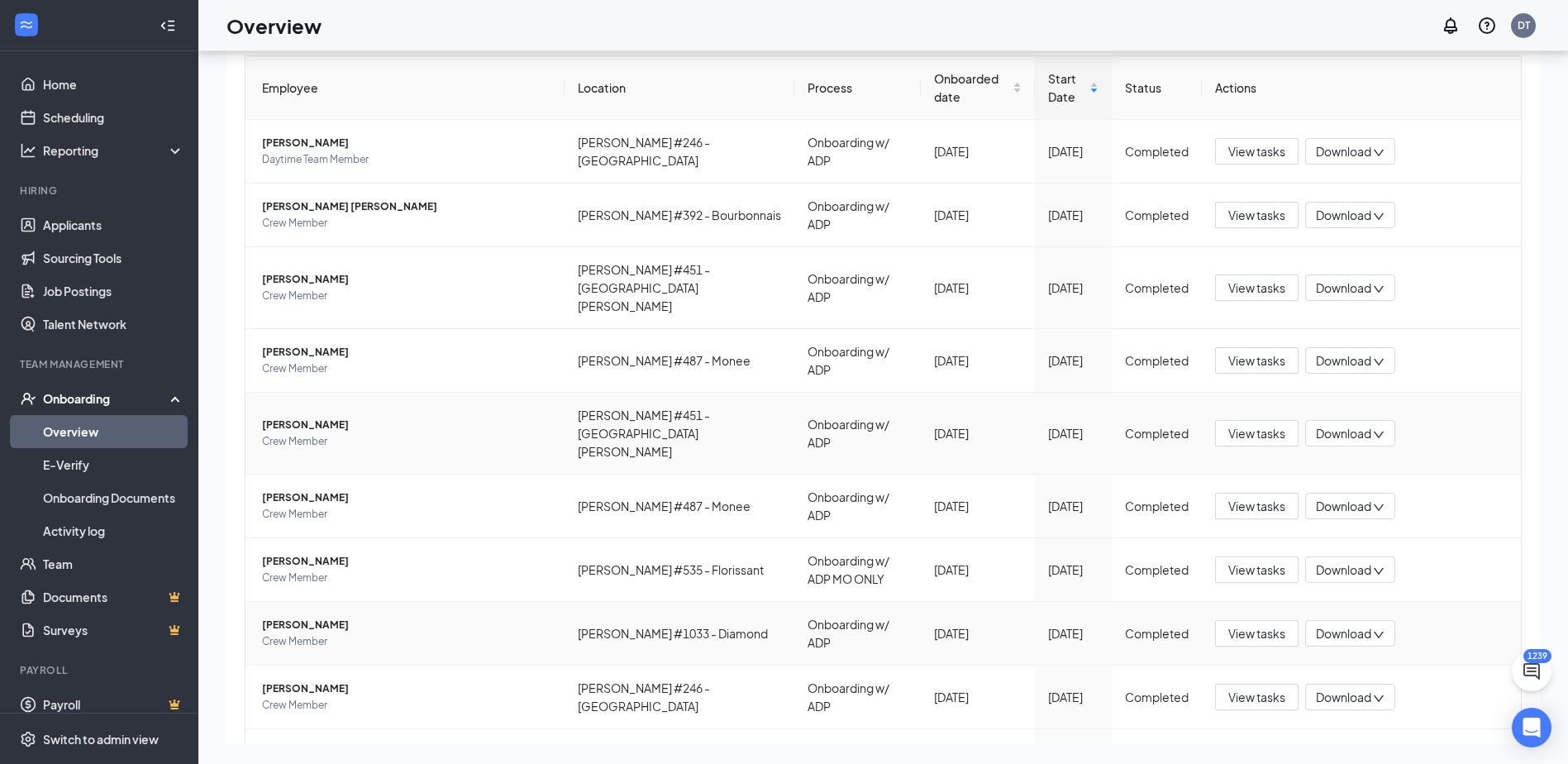
scroll to position [137, 0]
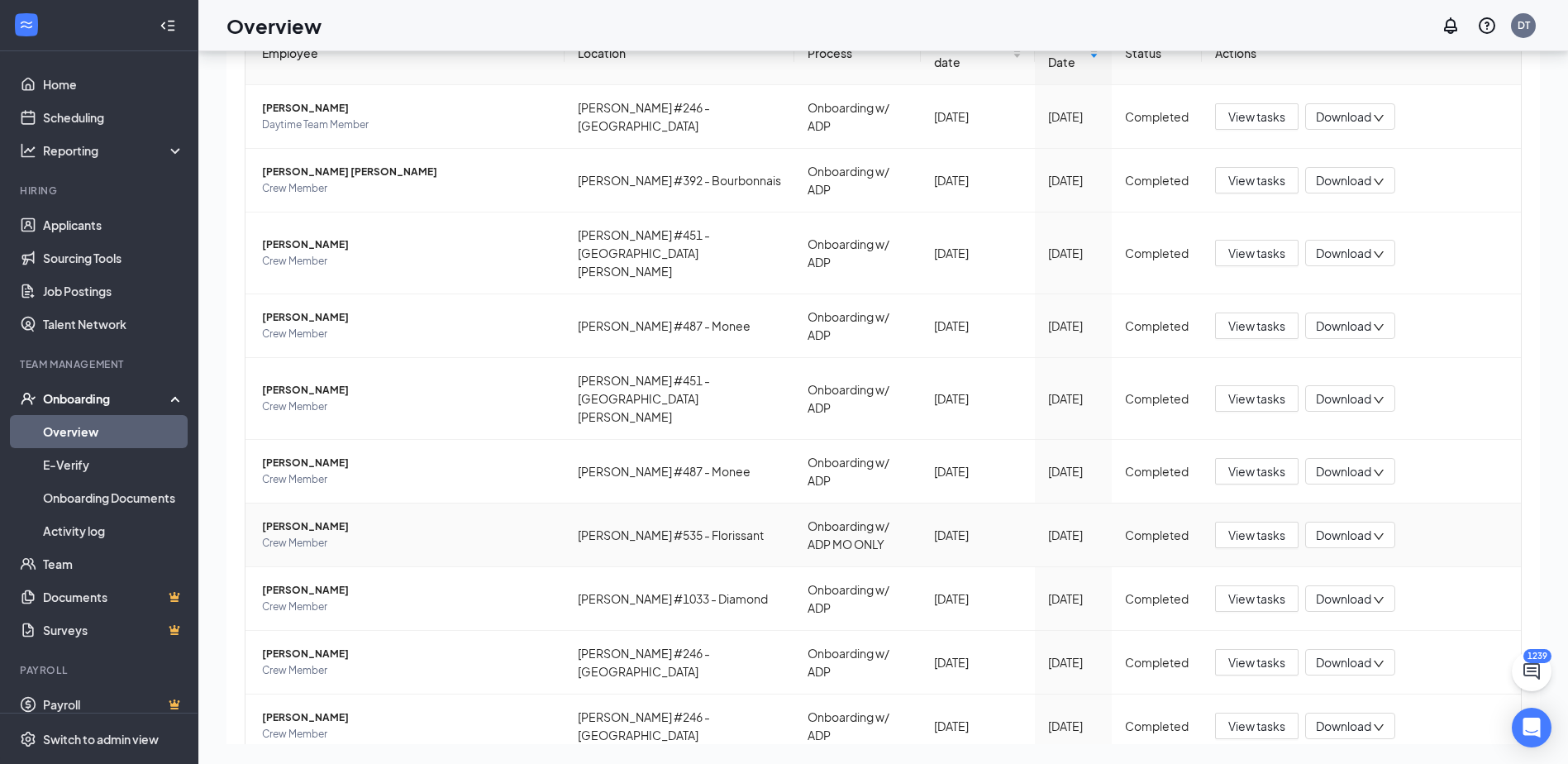
click at [334, 519] on span "[PERSON_NAME]" at bounding box center [407, 527] width 289 height 16
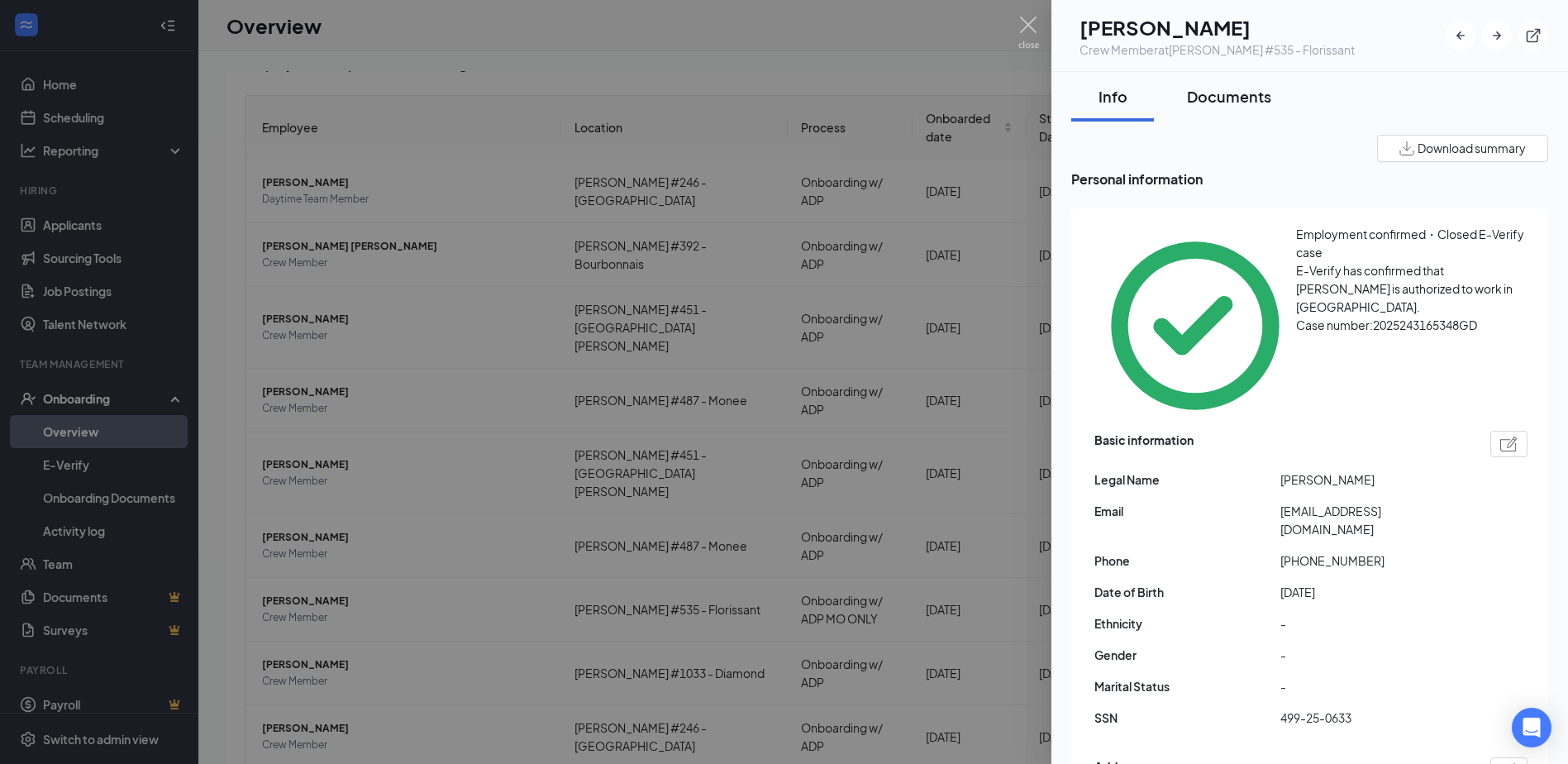
click at [1255, 90] on div "Documents" at bounding box center [1230, 96] width 84 height 21
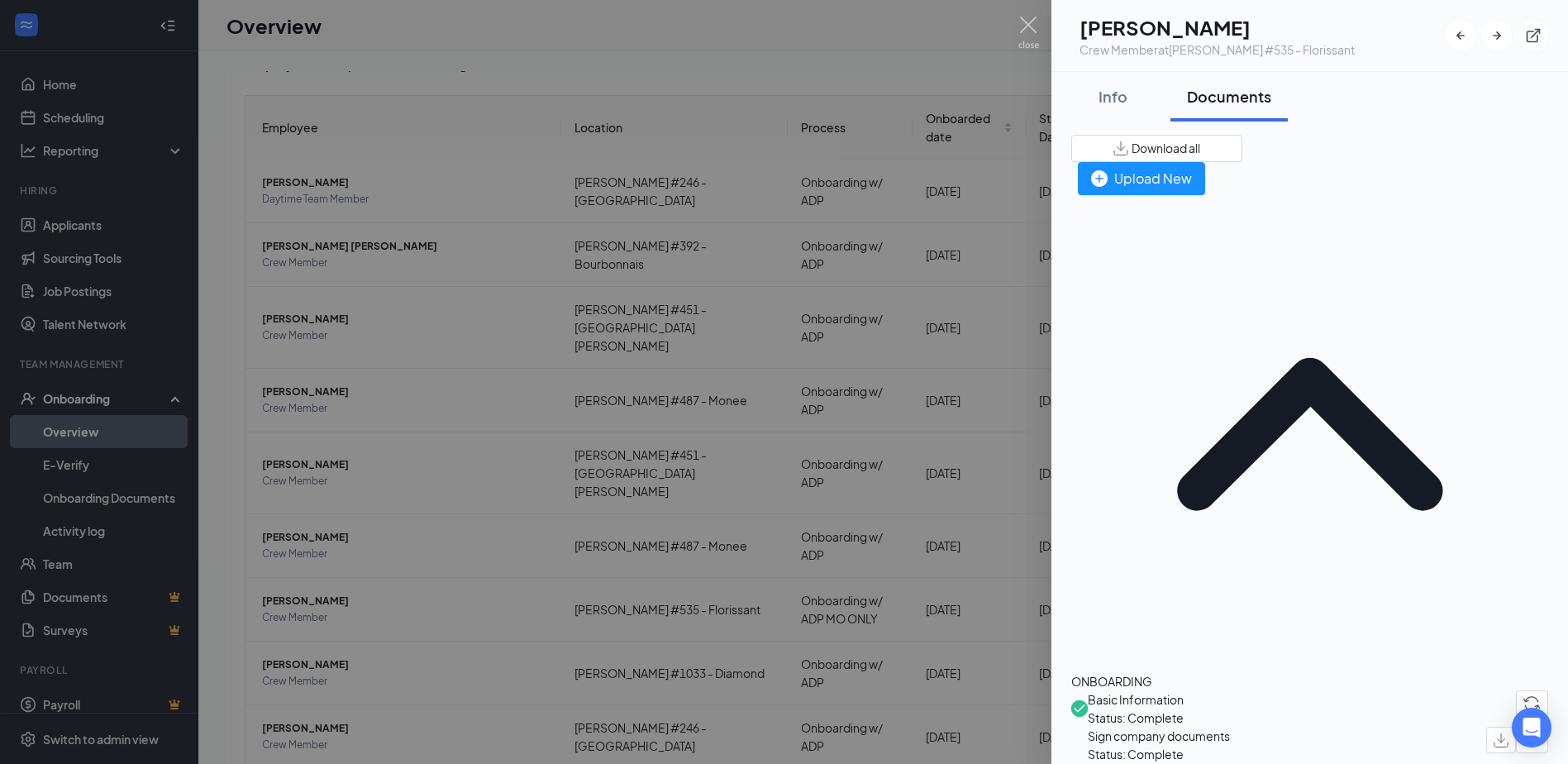
click at [1024, 30] on img at bounding box center [1028, 32] width 21 height 32
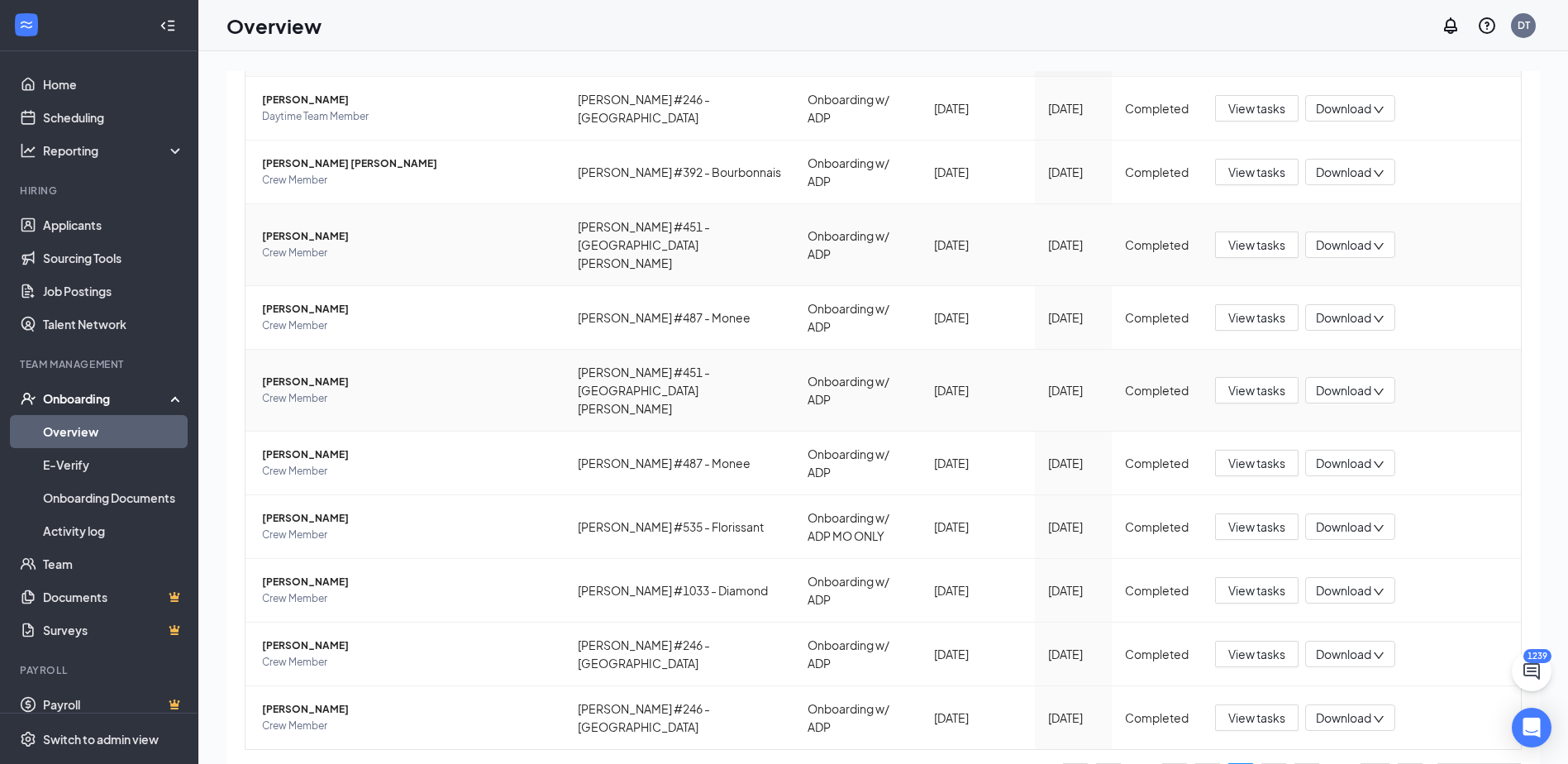
scroll to position [74, 0]
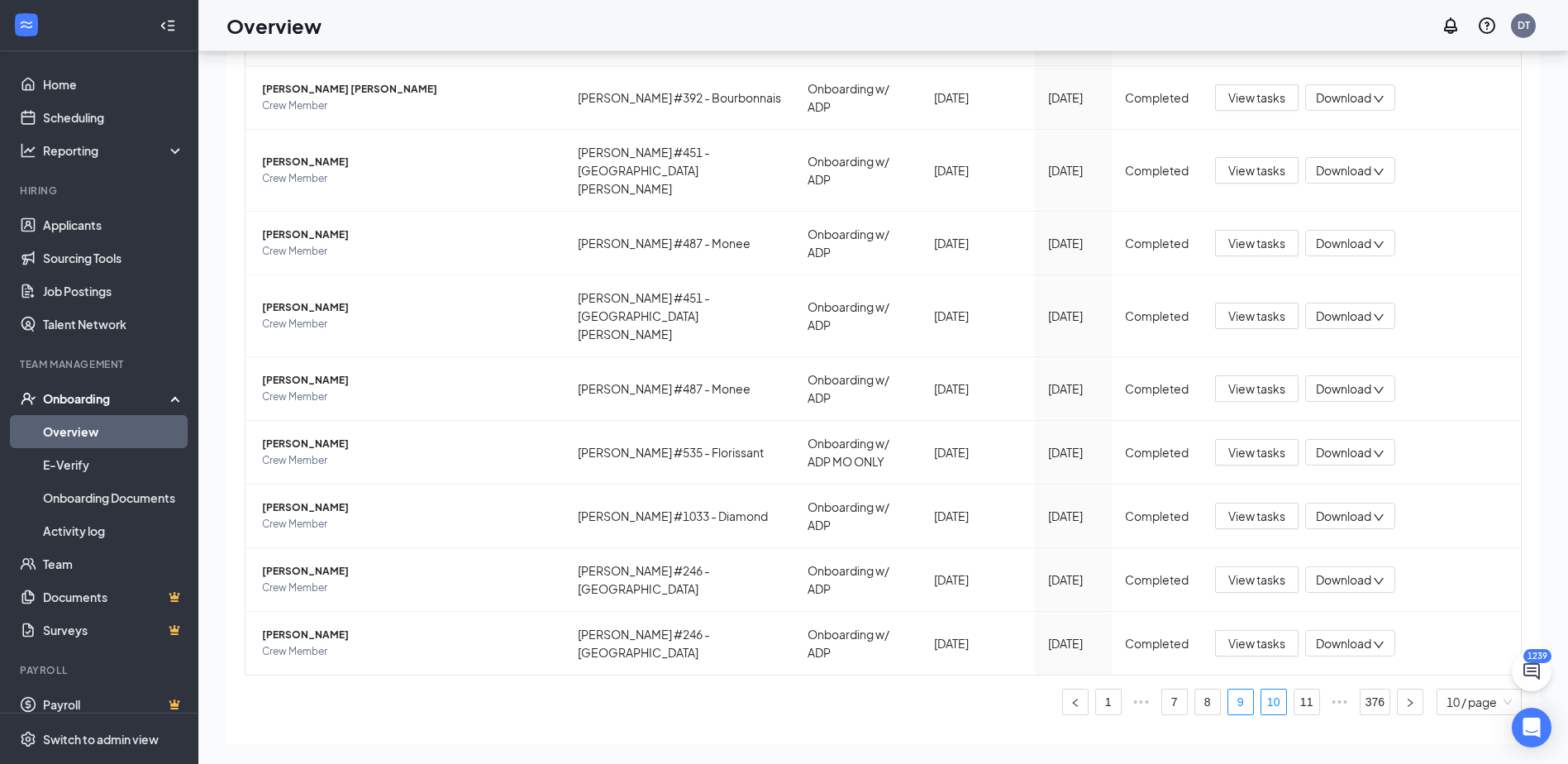
click at [1262, 690] on link "10" at bounding box center [1274, 702] width 25 height 25
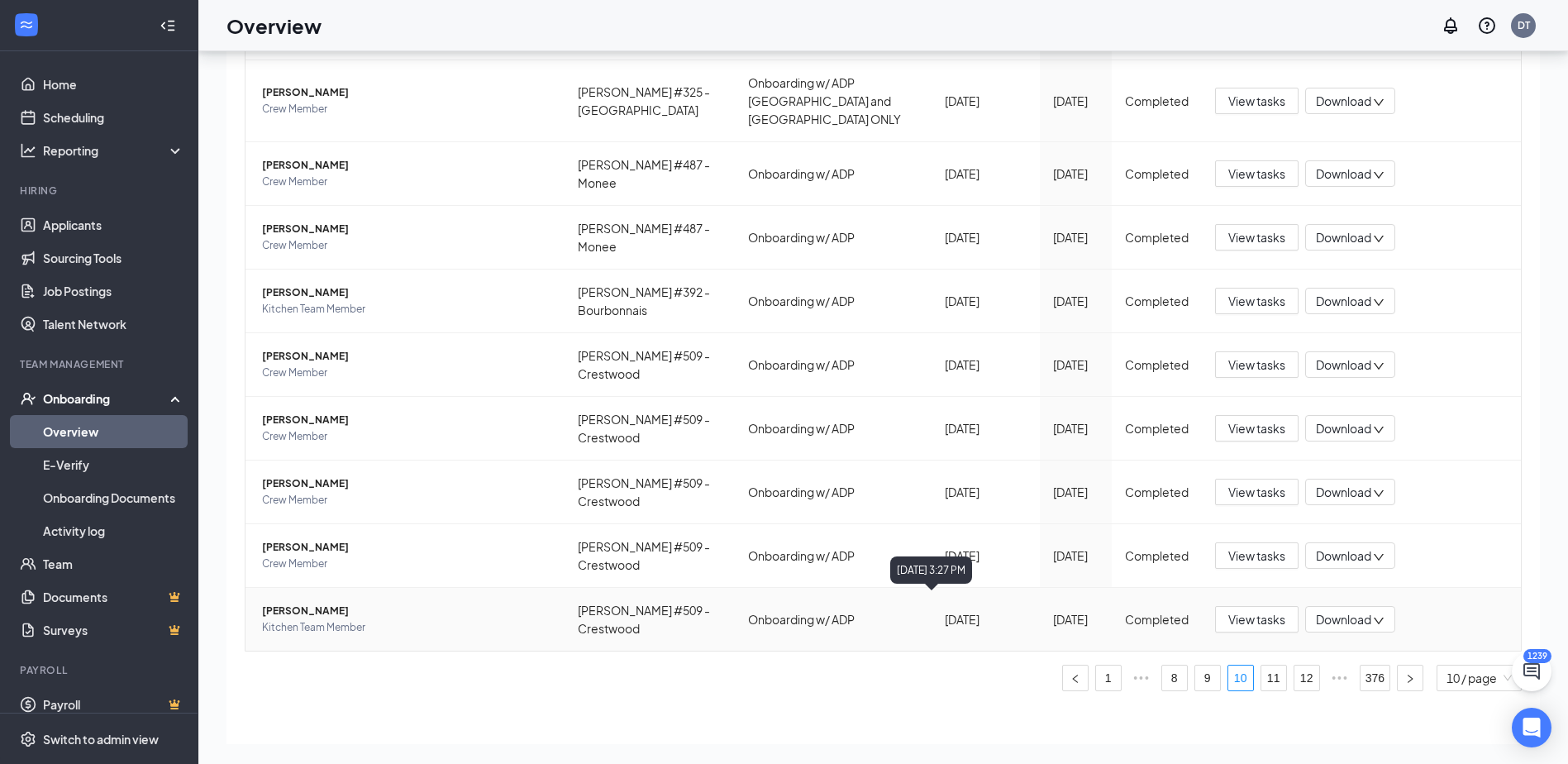
scroll to position [227, 0]
click at [1262, 665] on link "11" at bounding box center [1274, 677] width 25 height 25
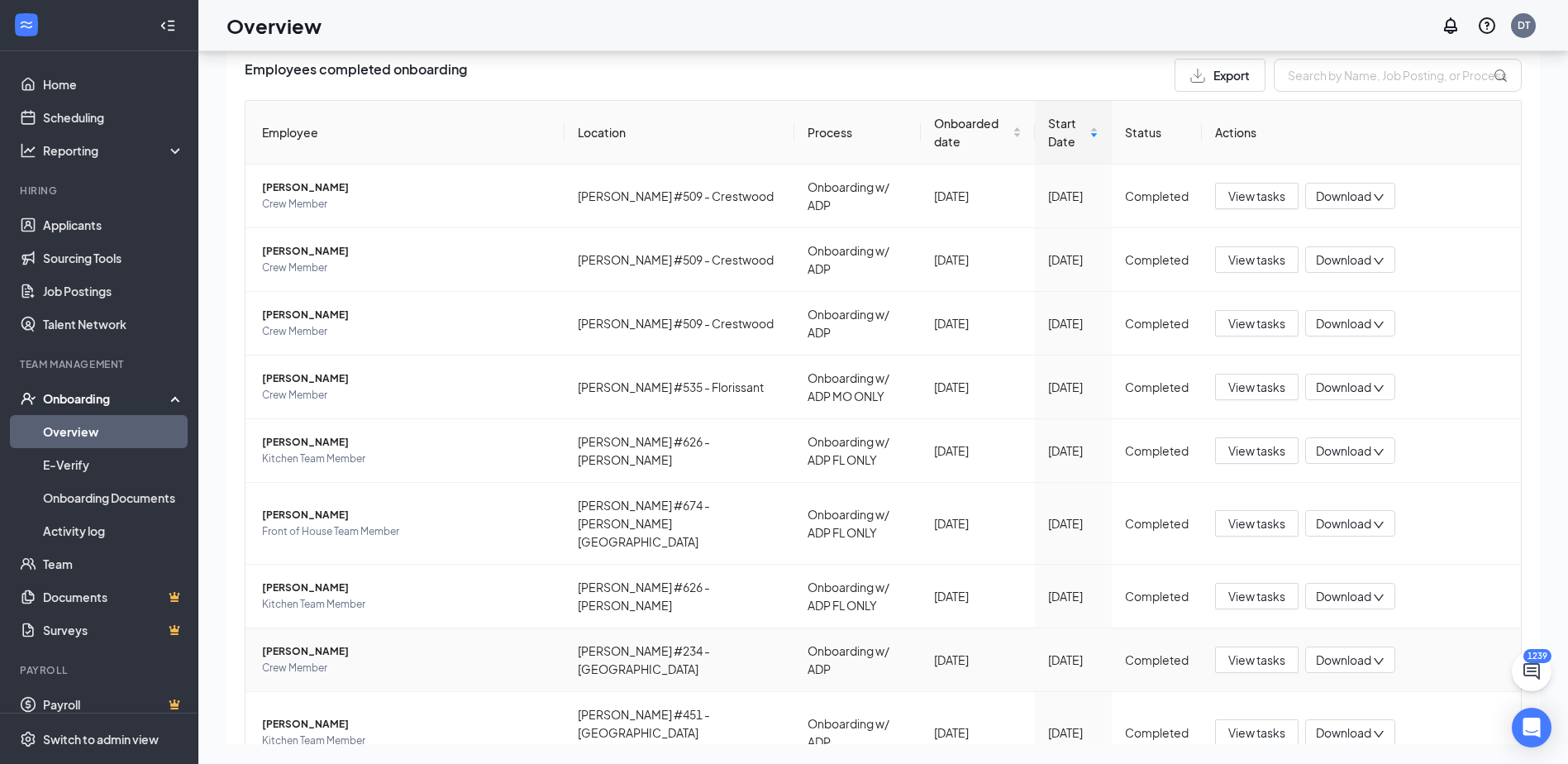
scroll to position [141, 0]
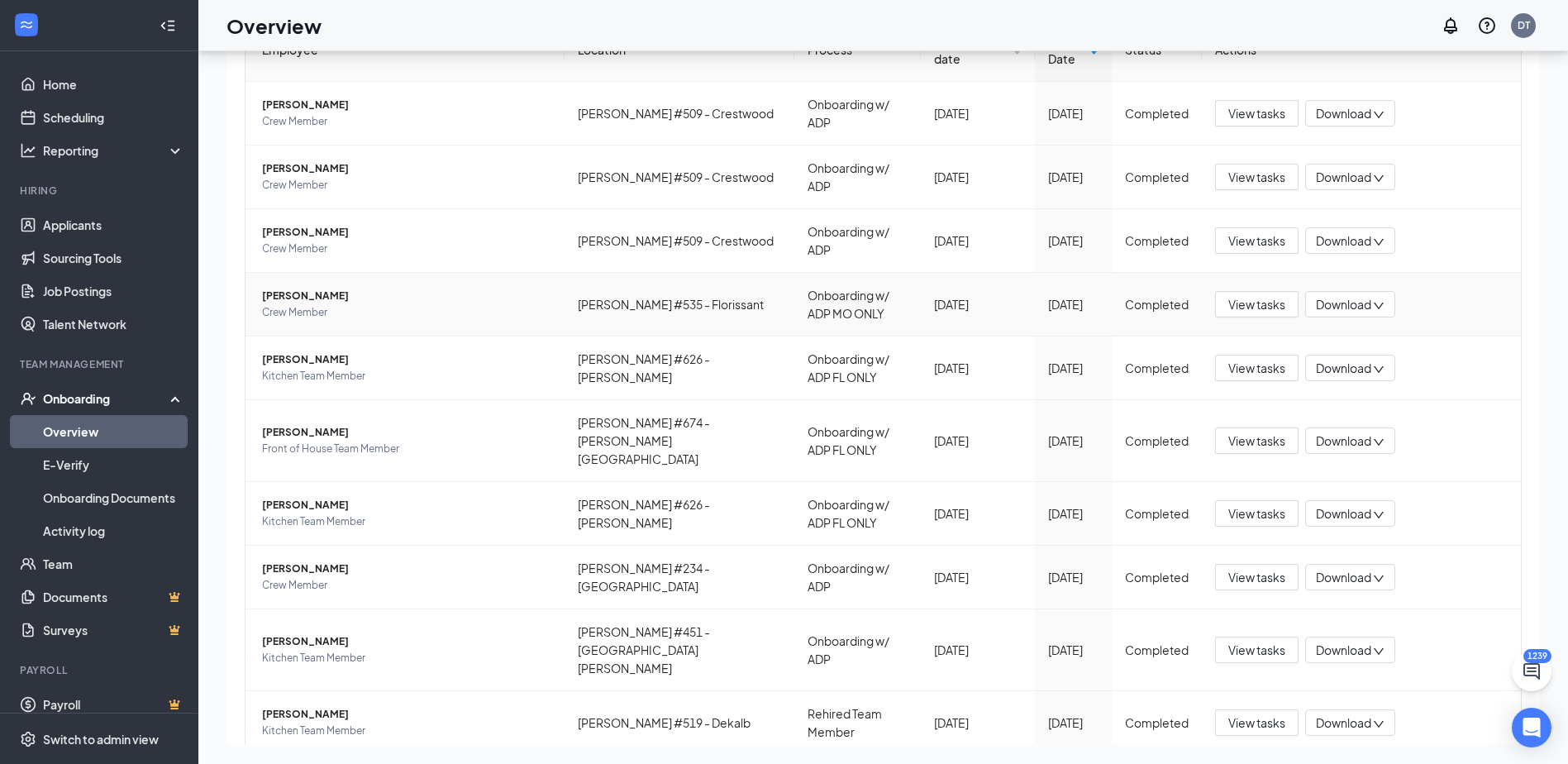
click at [302, 290] on span "[PERSON_NAME]" at bounding box center [407, 296] width 289 height 16
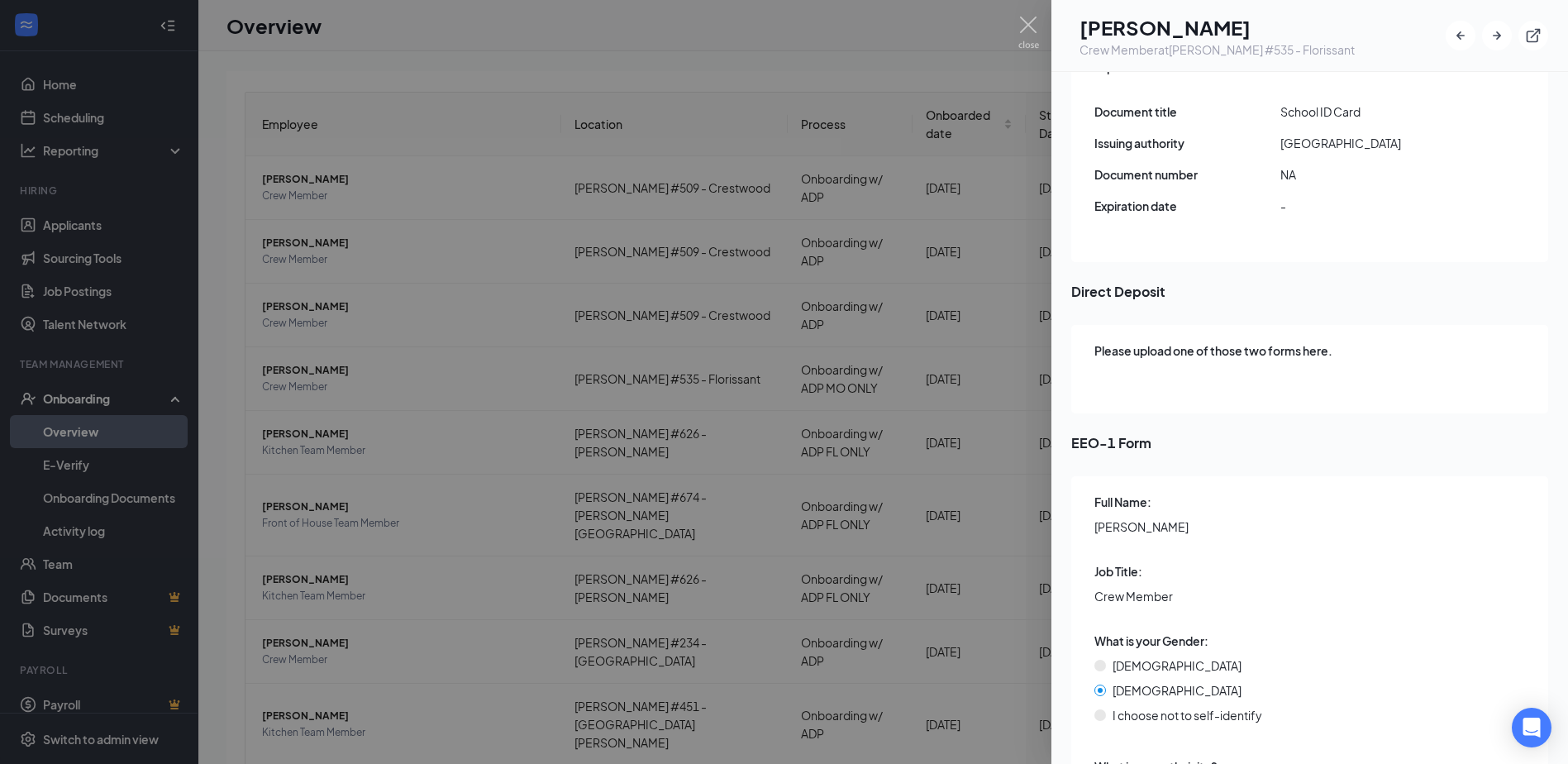
click at [1432, 493] on div "Full Name: [PERSON_NAME]" at bounding box center [1311, 528] width 433 height 70
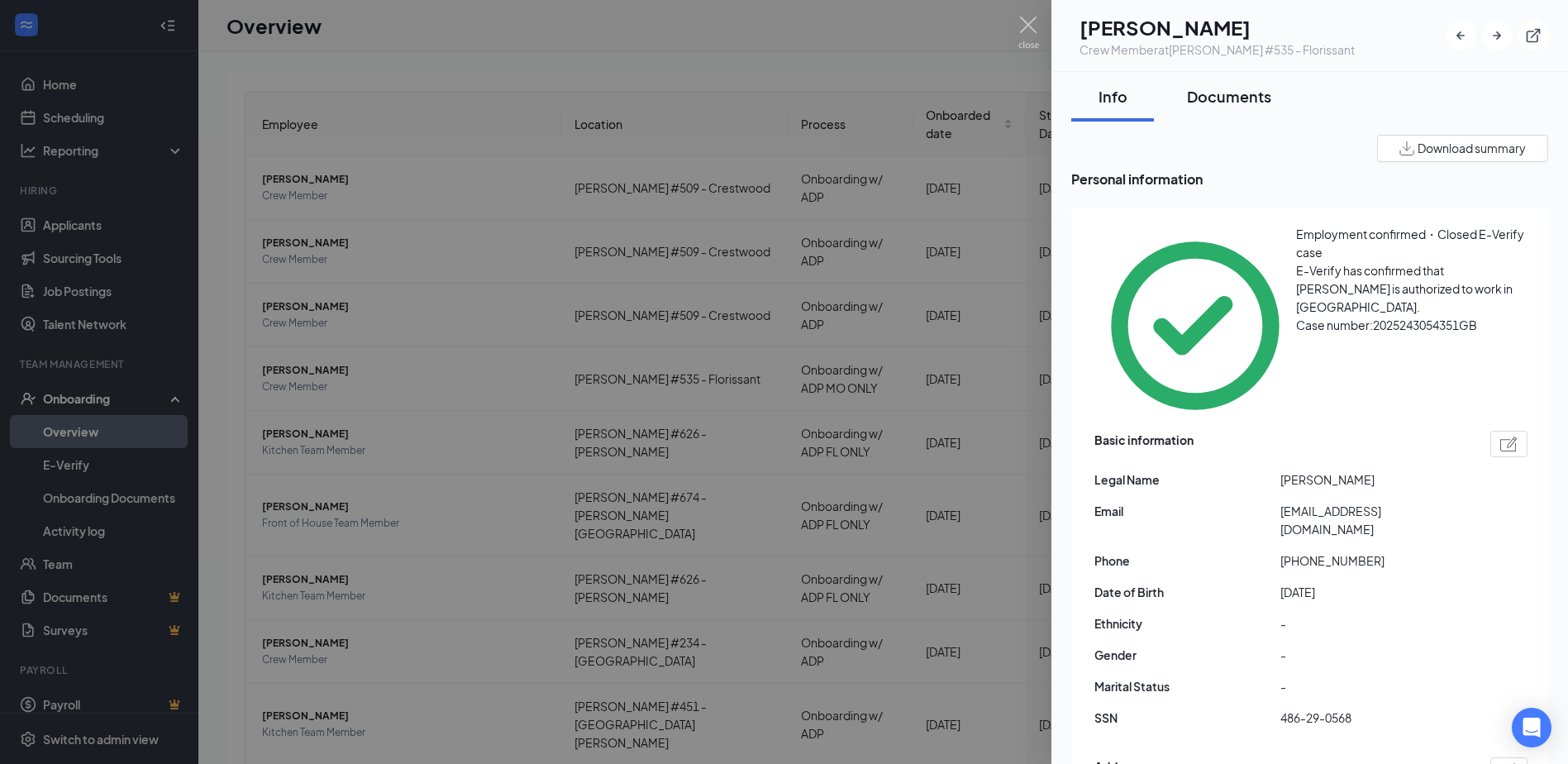
click at [1252, 99] on div "Documents" at bounding box center [1230, 96] width 84 height 21
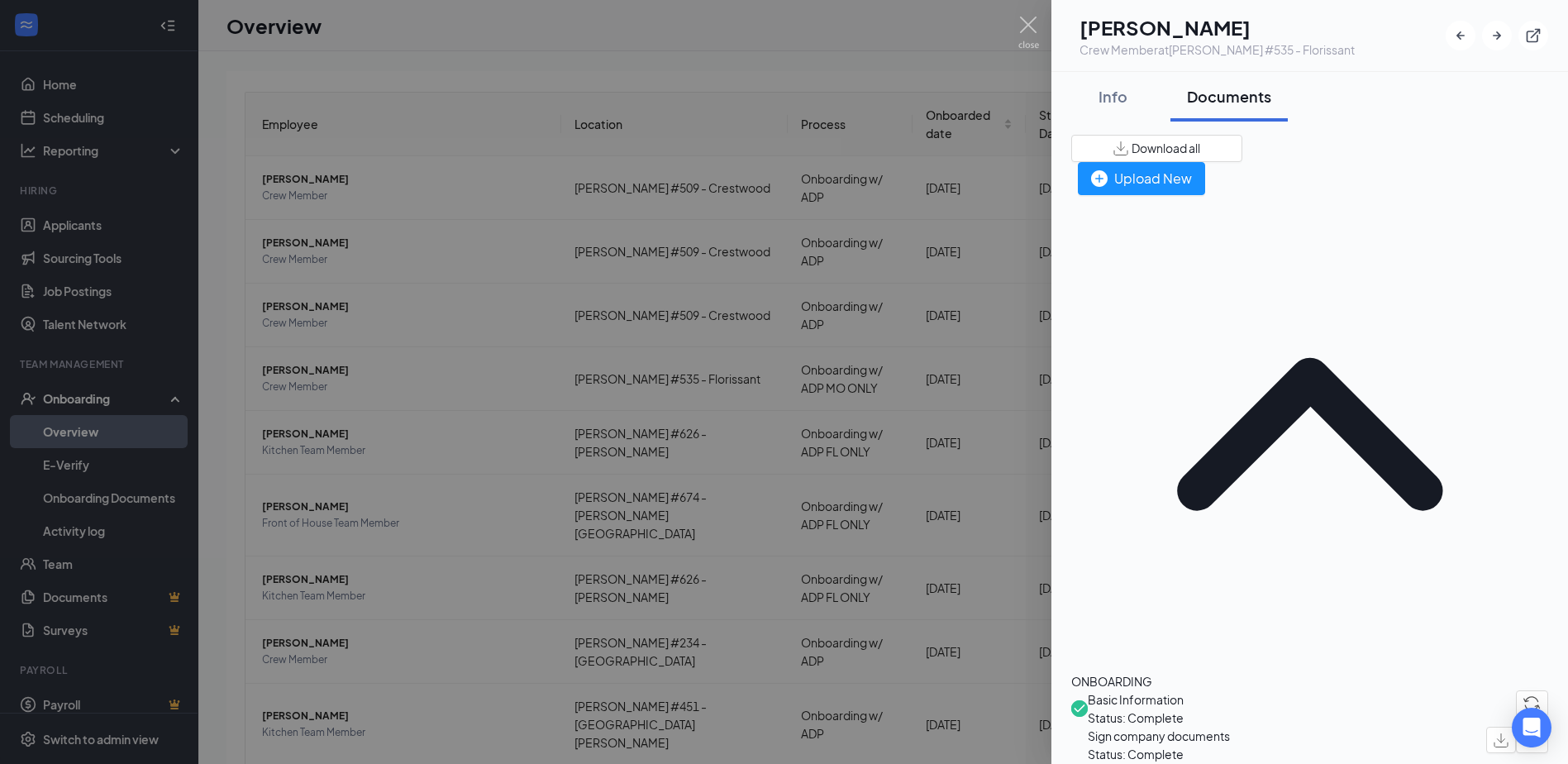
scroll to position [82, 0]
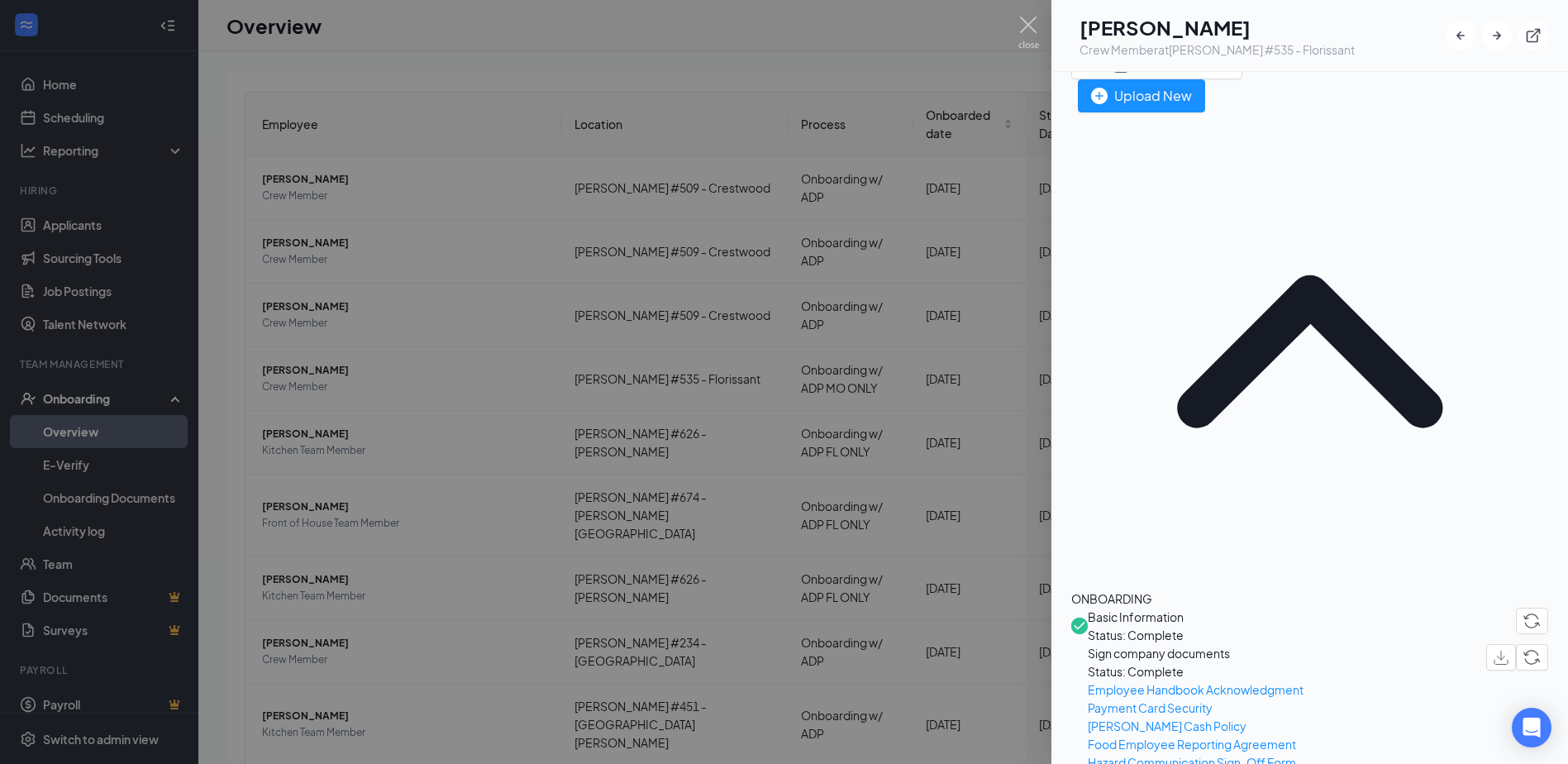
click at [1023, 34] on img at bounding box center [1028, 32] width 21 height 32
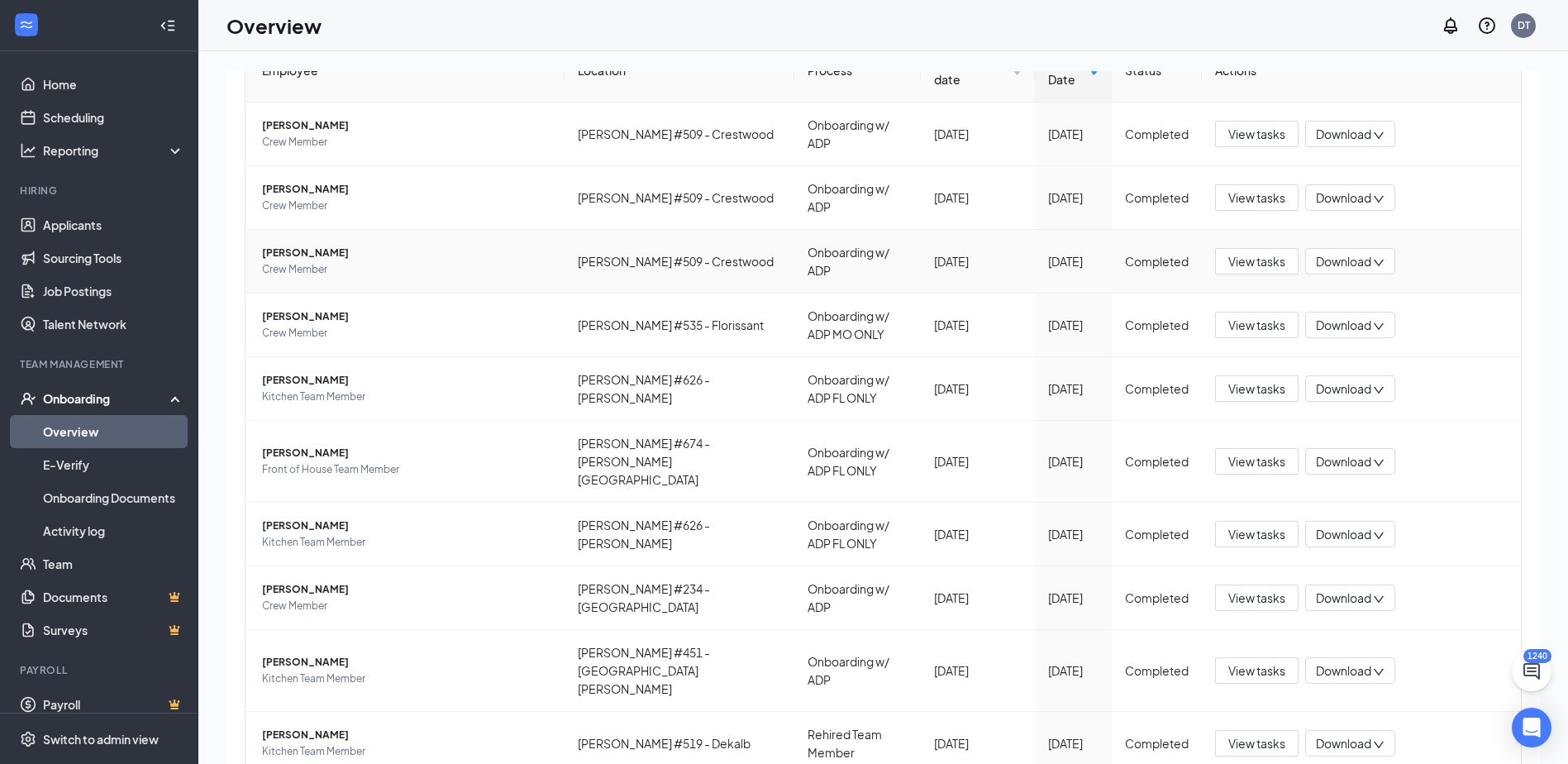
scroll to position [223, 0]
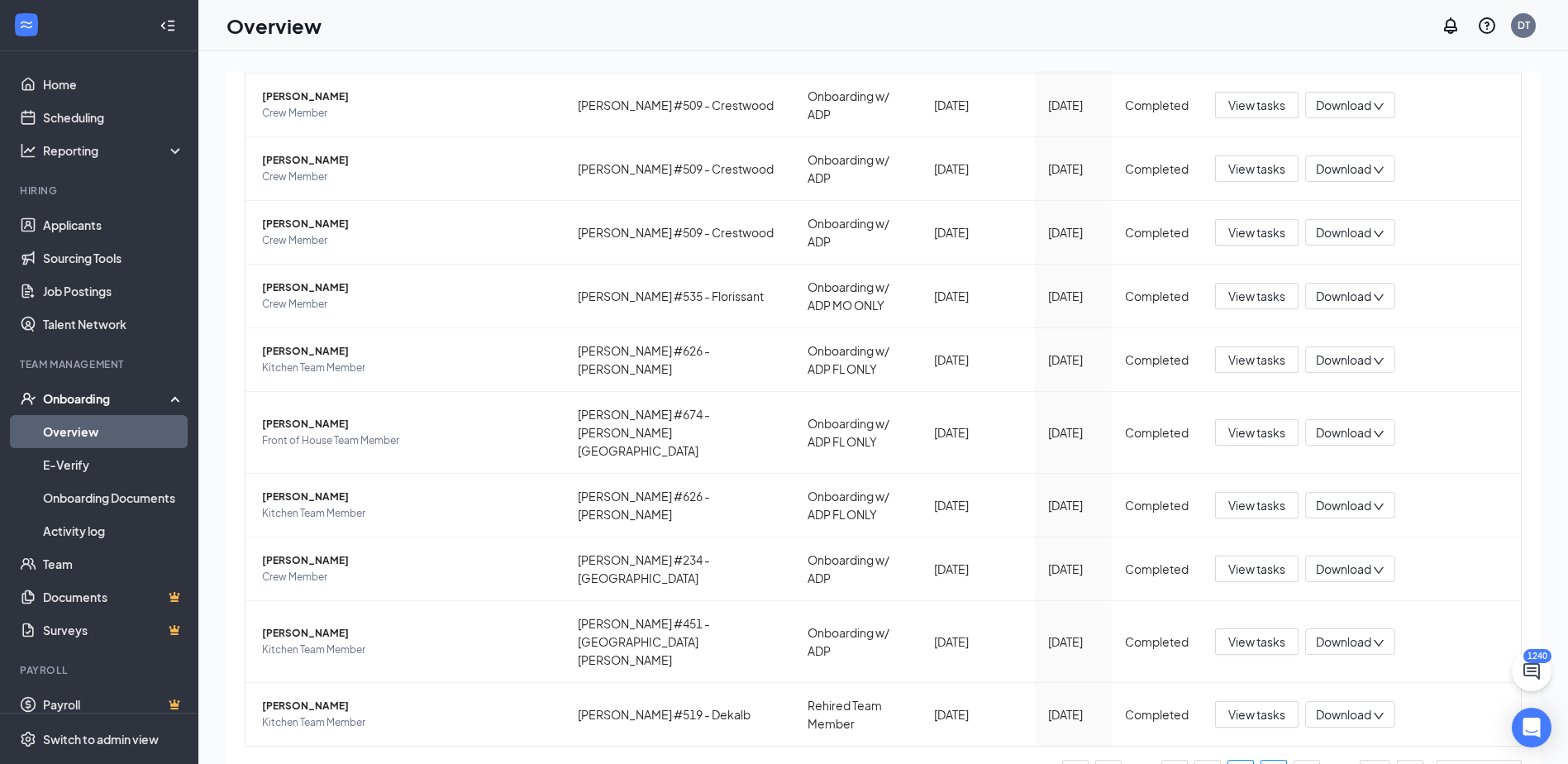
click at [1262, 760] on link "12" at bounding box center [1274, 773] width 25 height 25
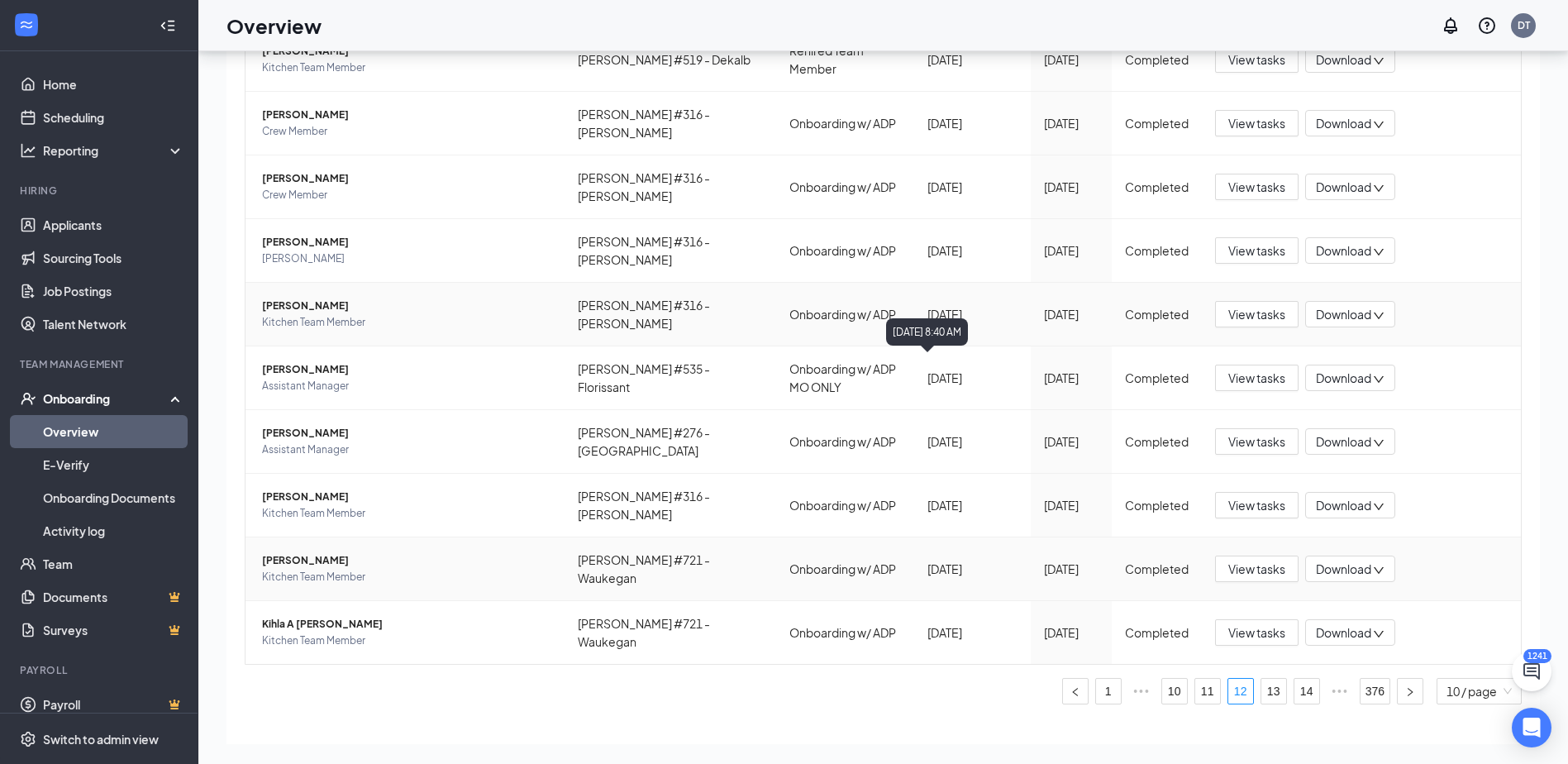
scroll to position [223, 0]
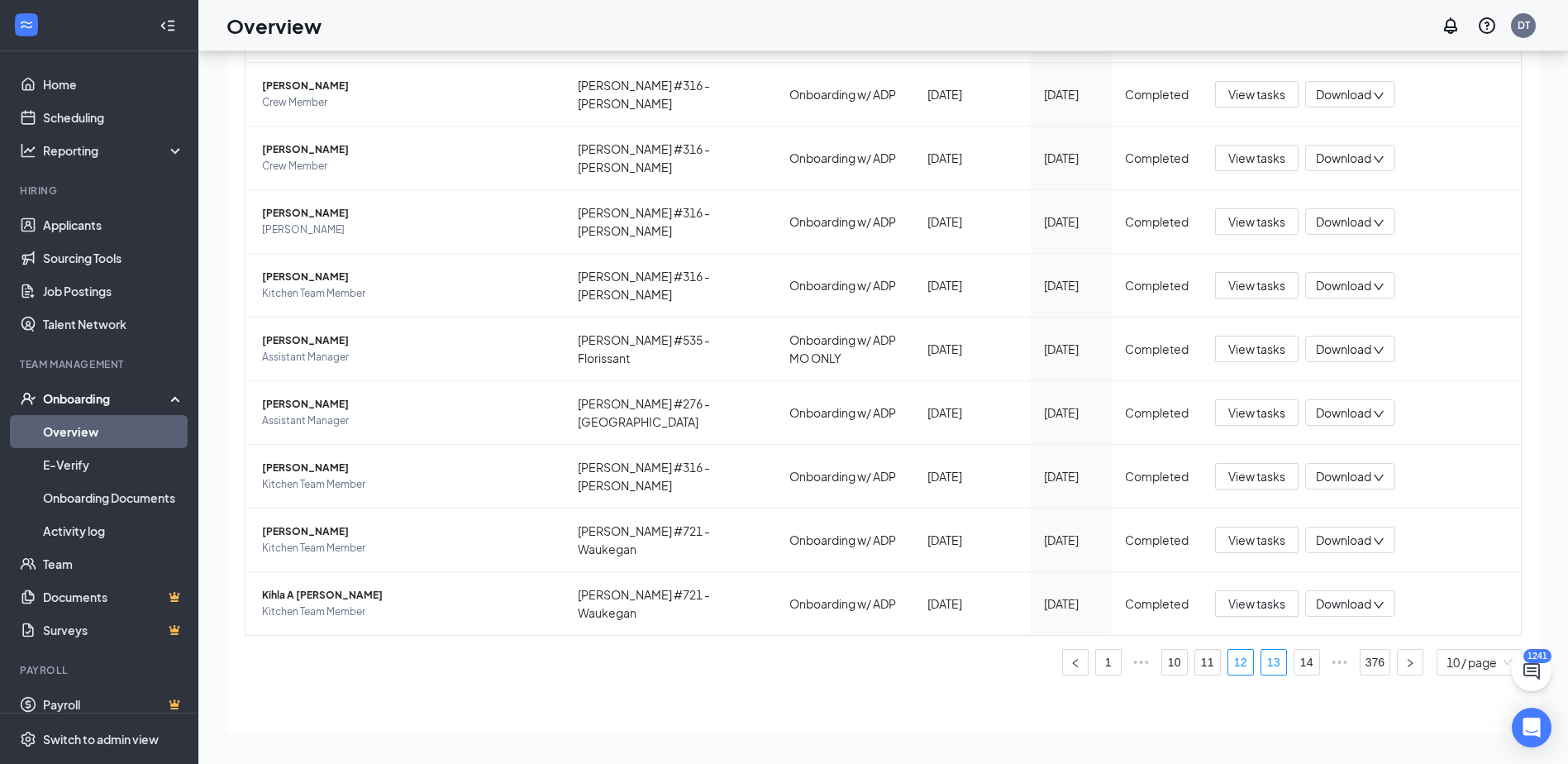
click at [1262, 664] on link "13" at bounding box center [1274, 663] width 25 height 25
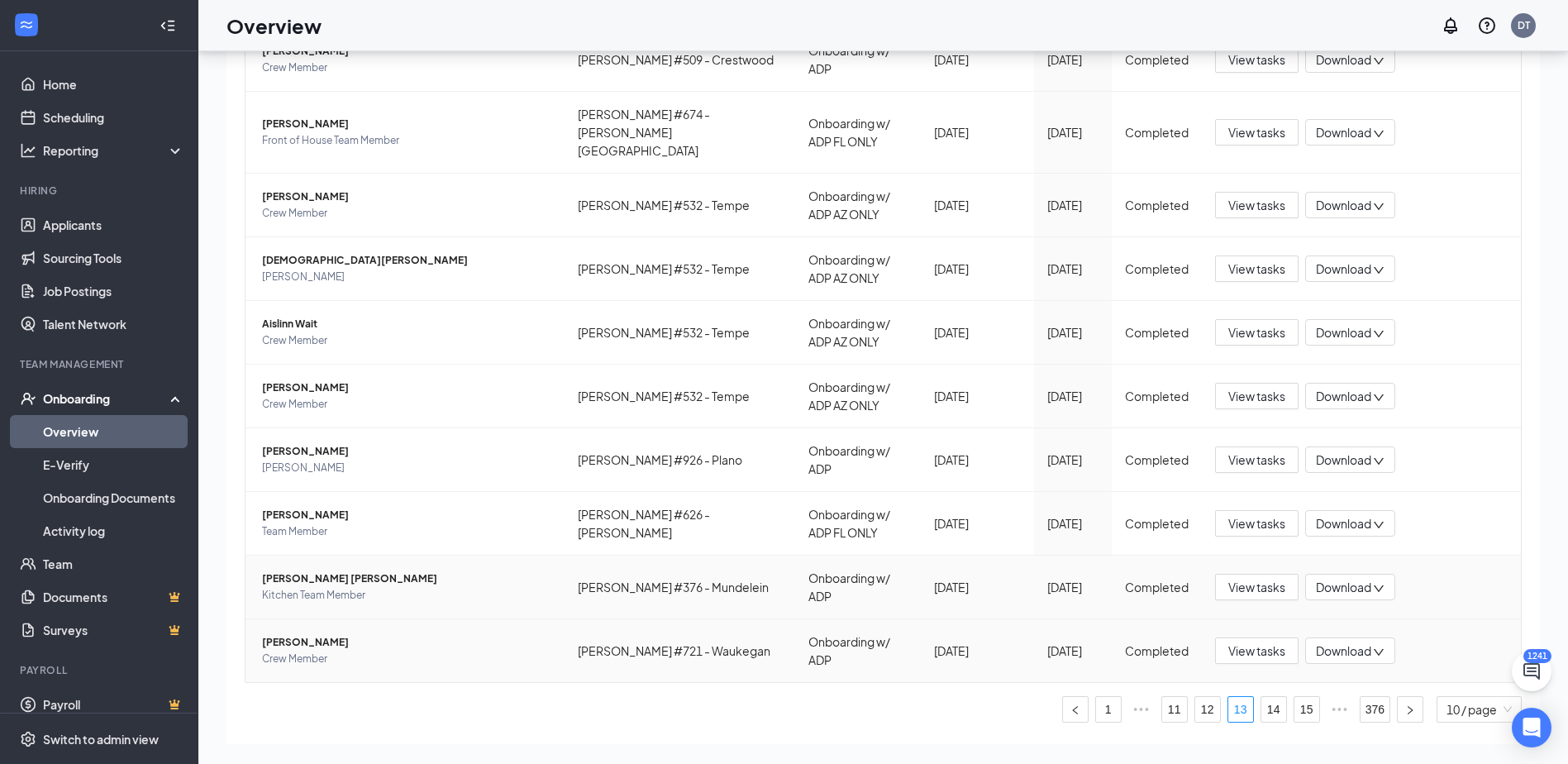
scroll to position [223, 0]
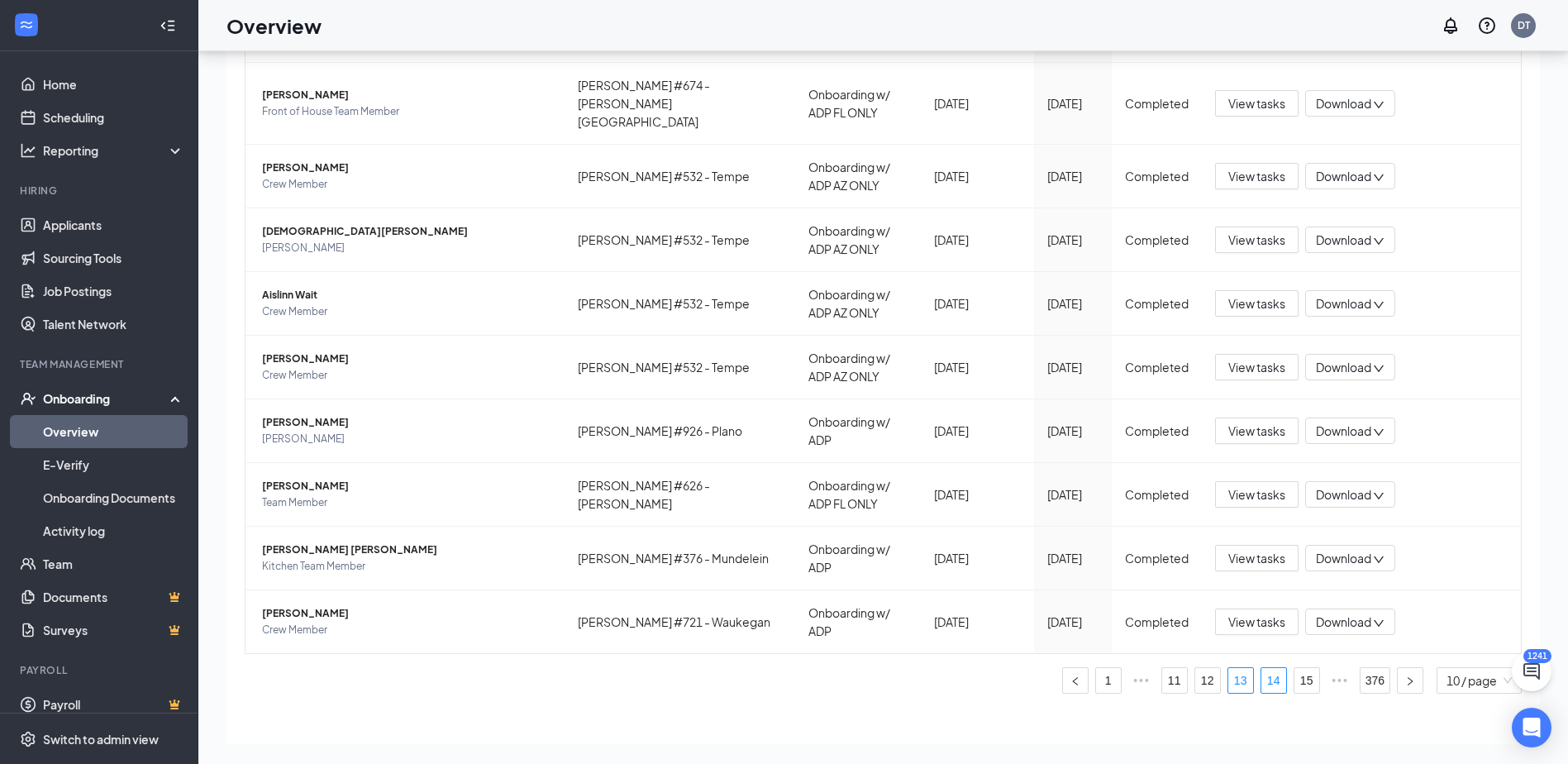
click at [1262, 668] on link "14" at bounding box center [1274, 681] width 25 height 25
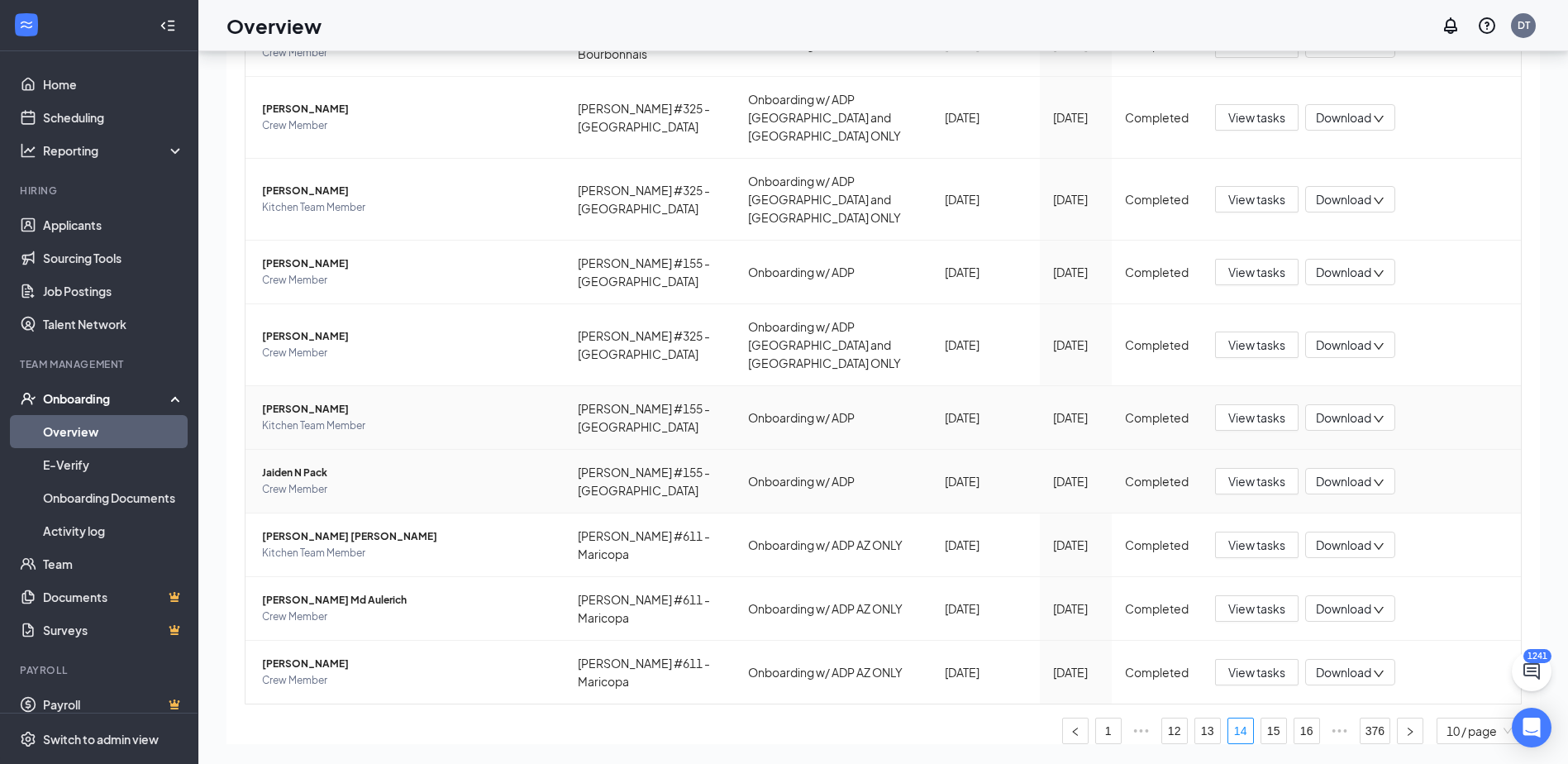
scroll to position [217, 0]
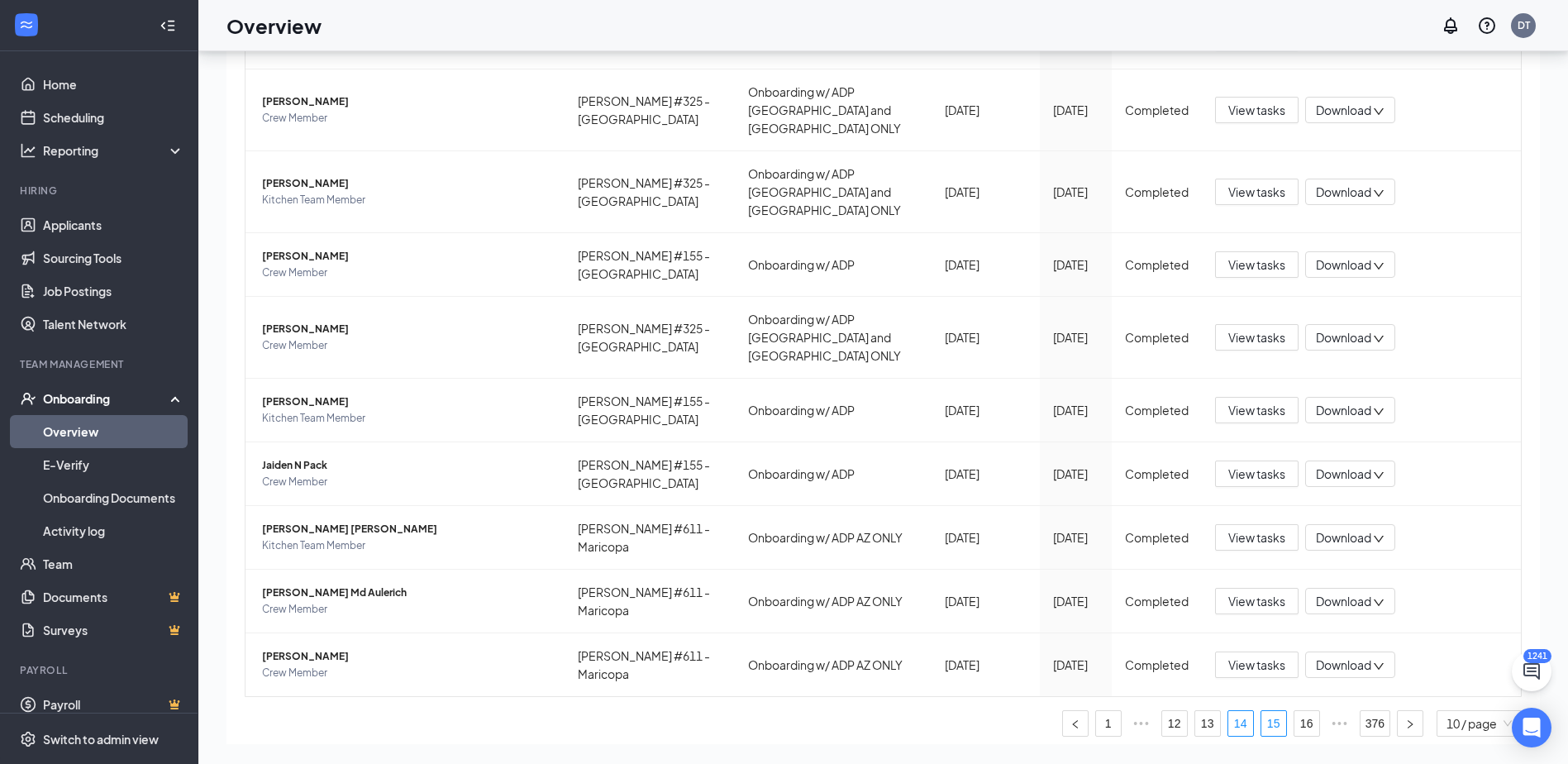
click at [1262, 711] on link "15" at bounding box center [1274, 724] width 25 height 25
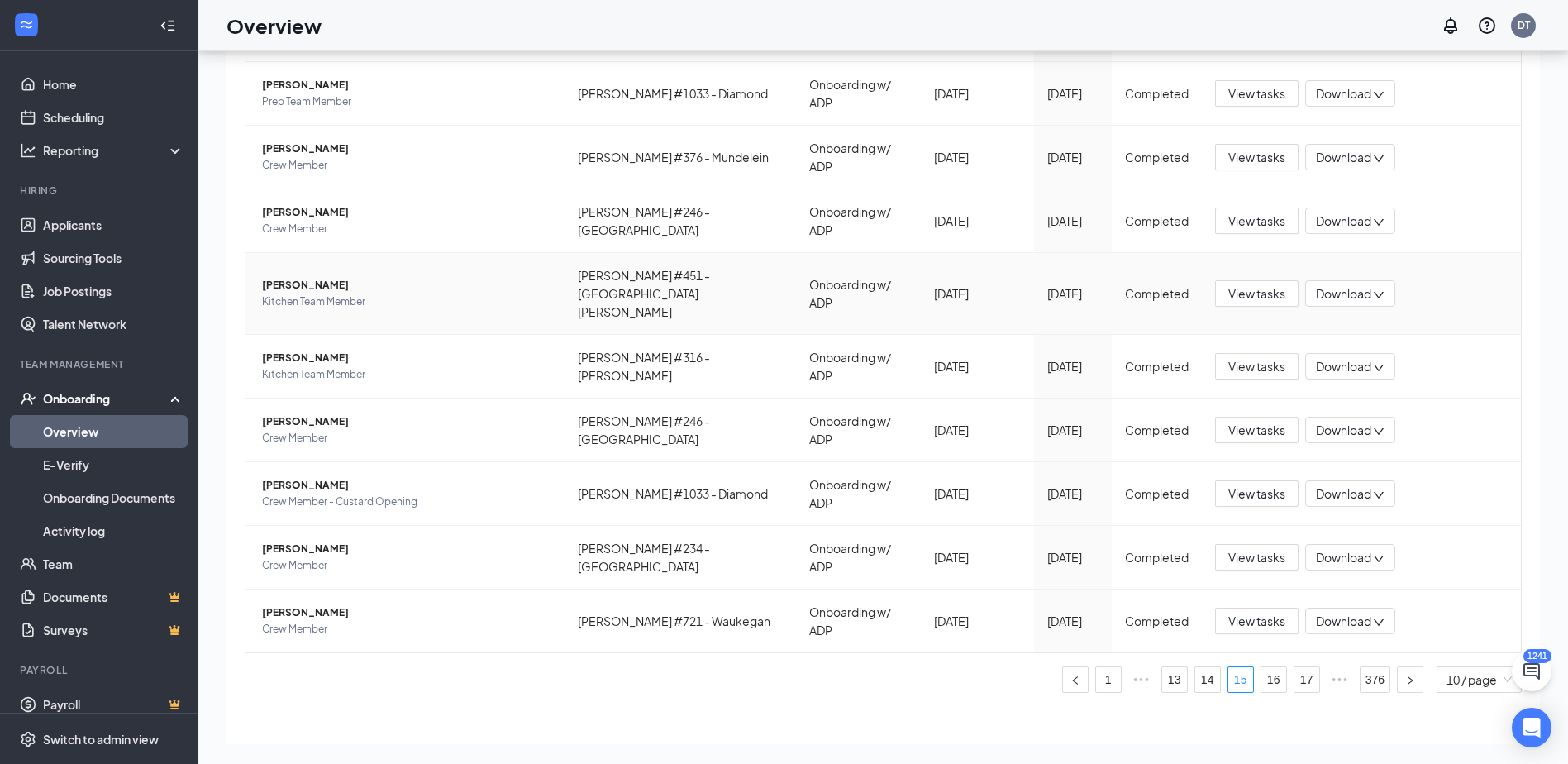
scroll to position [227, 0]
click at [1262, 665] on link "16" at bounding box center [1274, 677] width 25 height 25
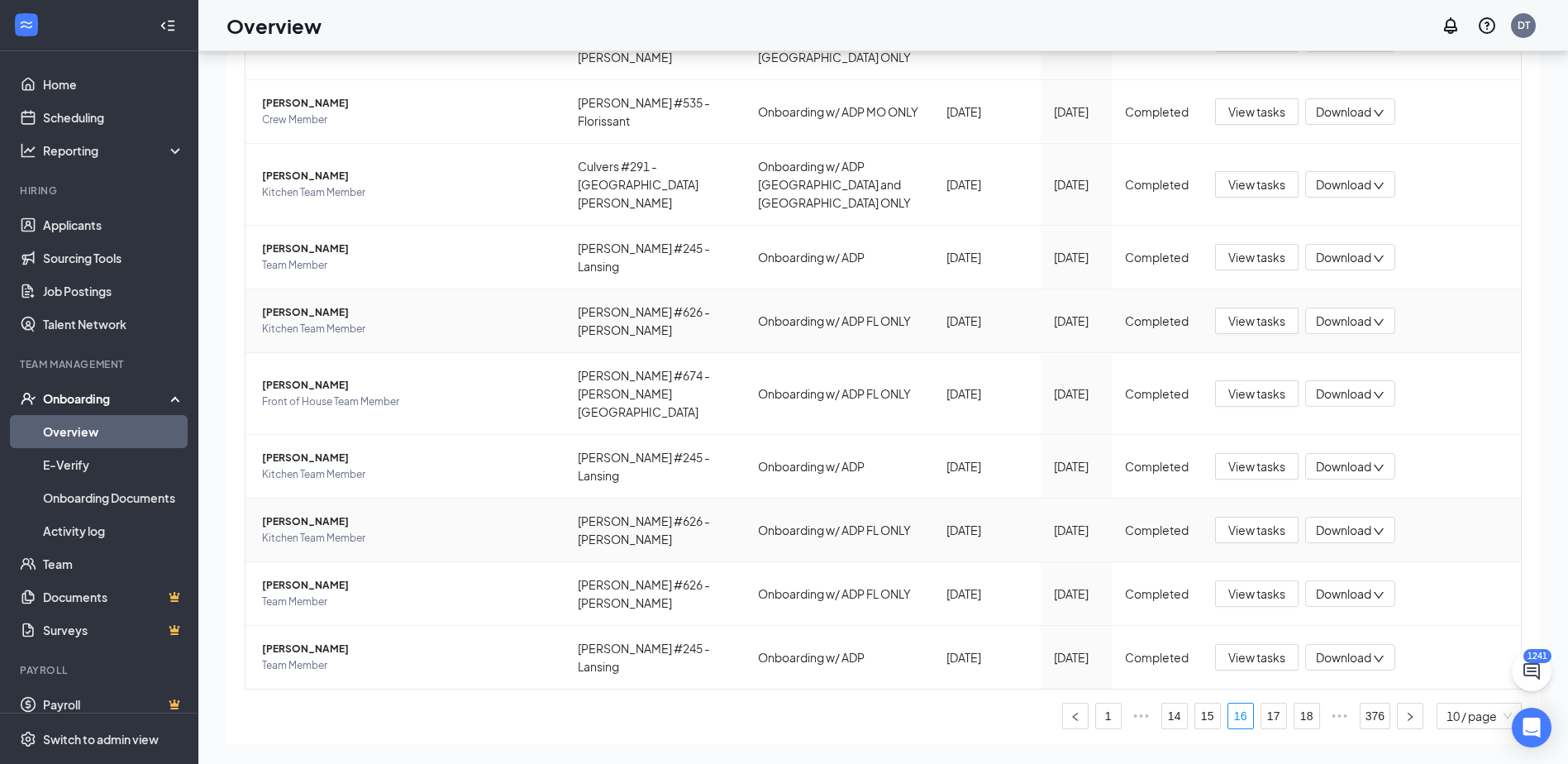
scroll to position [227, 0]
click at [1262, 701] on link "17" at bounding box center [1274, 714] width 25 height 25
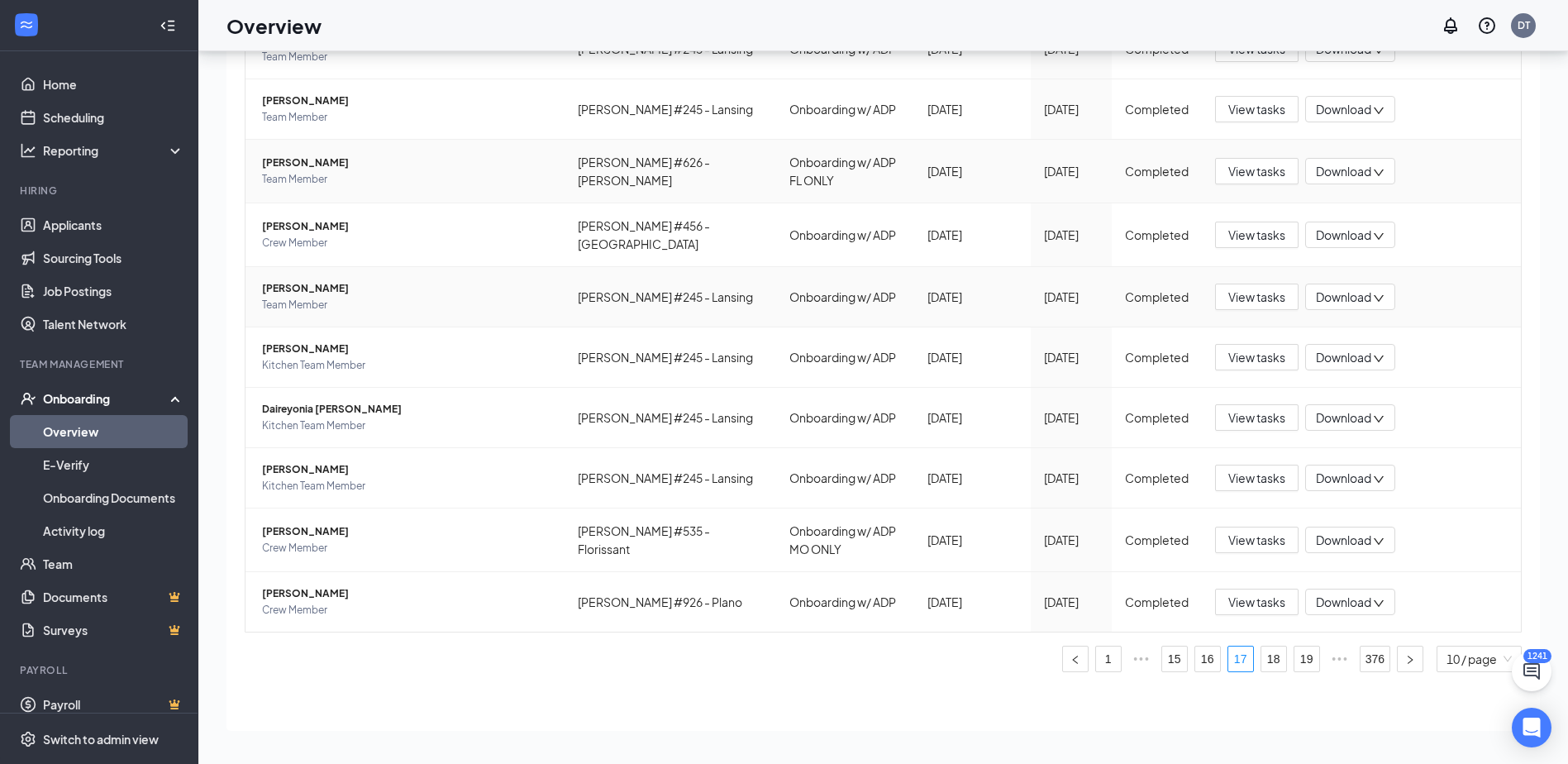
scroll to position [220, 0]
click at [295, 220] on span "[PERSON_NAME]" at bounding box center [407, 227] width 289 height 16
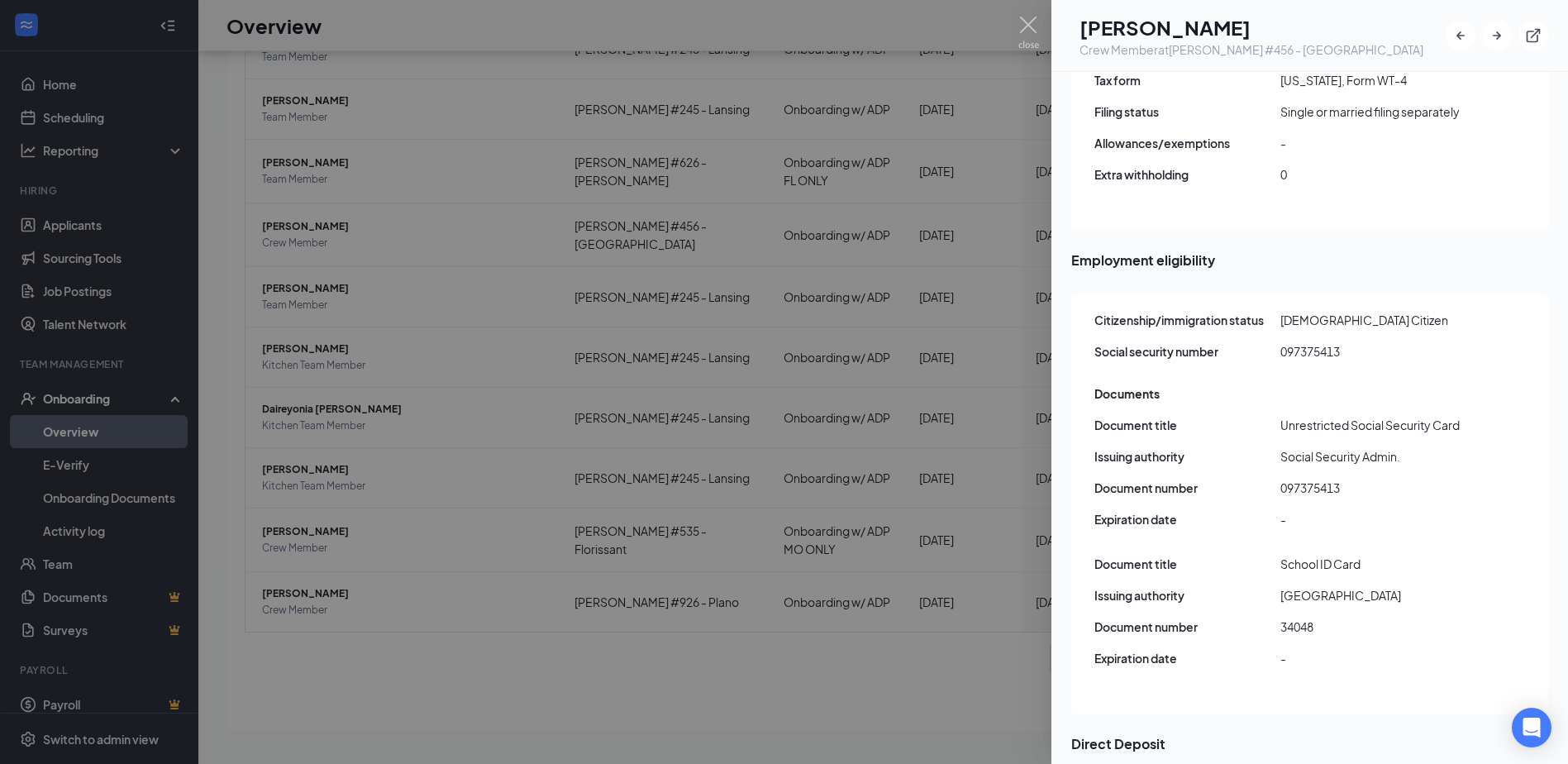
scroll to position [1984, 0]
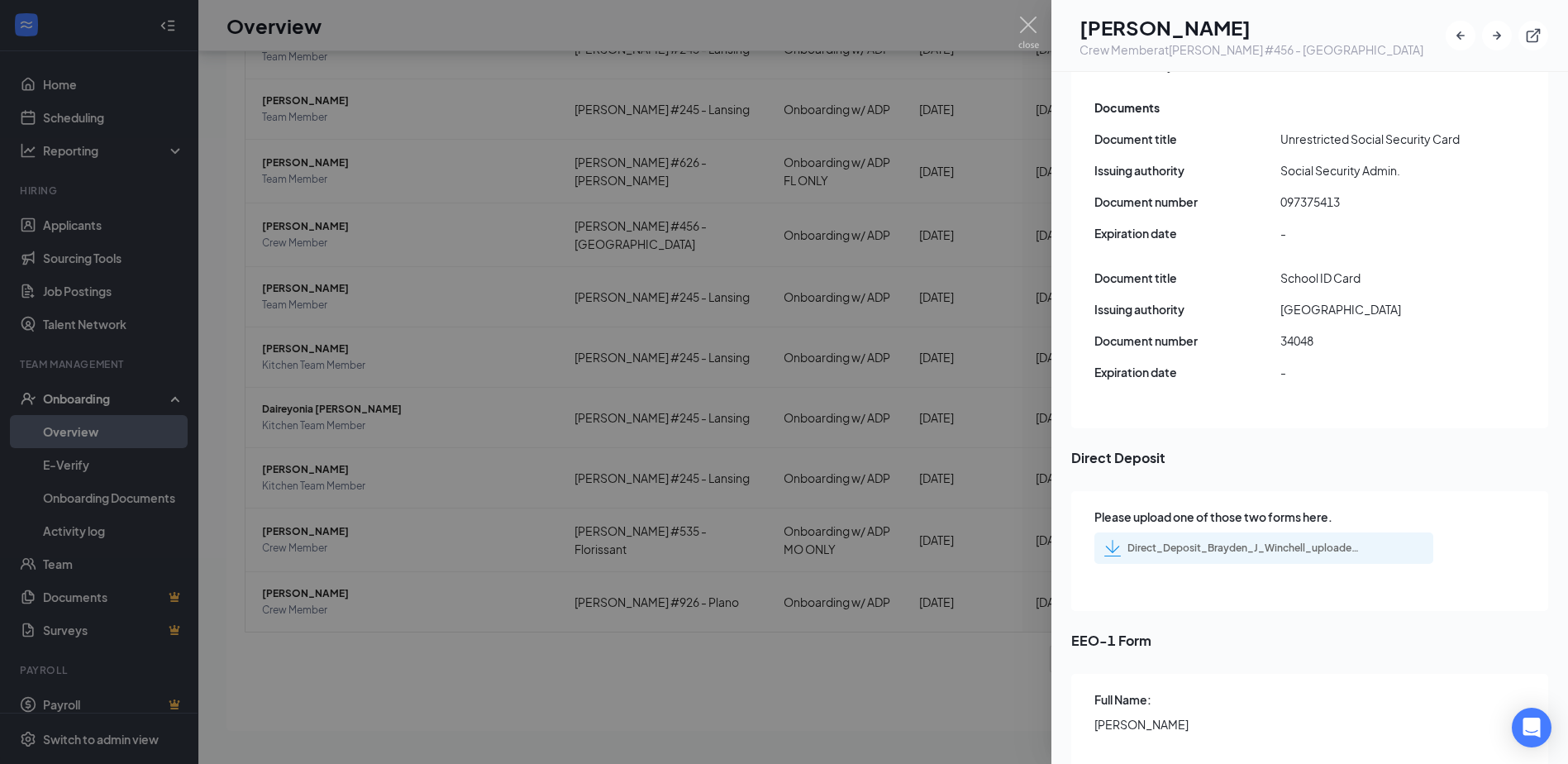
click at [1279, 542] on div "Direct_Deposit_Brayden_J_Winchell_uploadedfile_20250830.pdf.pdf" at bounding box center [1243, 548] width 231 height 13
